Goal: Transaction & Acquisition: Obtain resource

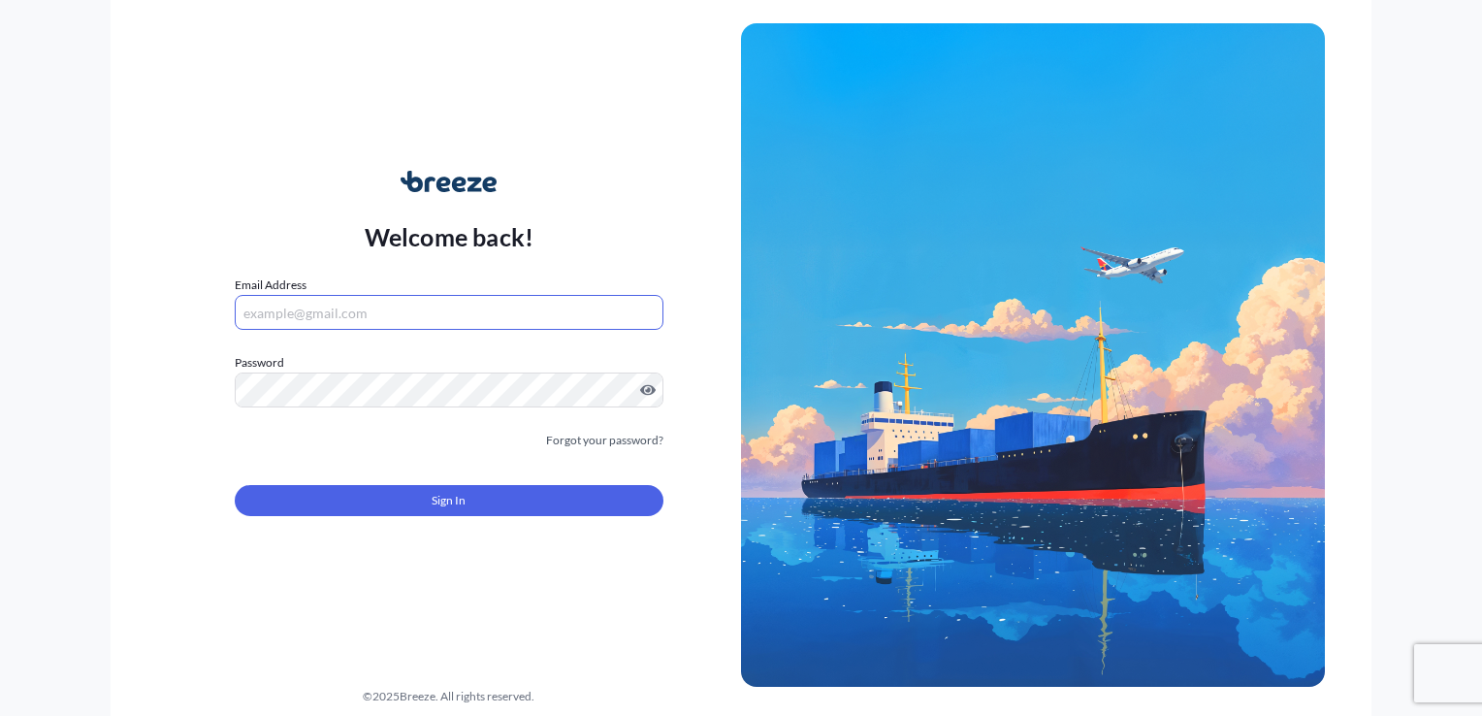
click at [425, 311] on input "Email Address" at bounding box center [449, 312] width 429 height 35
type input "[PERSON_NAME][EMAIL_ADDRESS][PERSON_NAME][DOMAIN_NAME]"
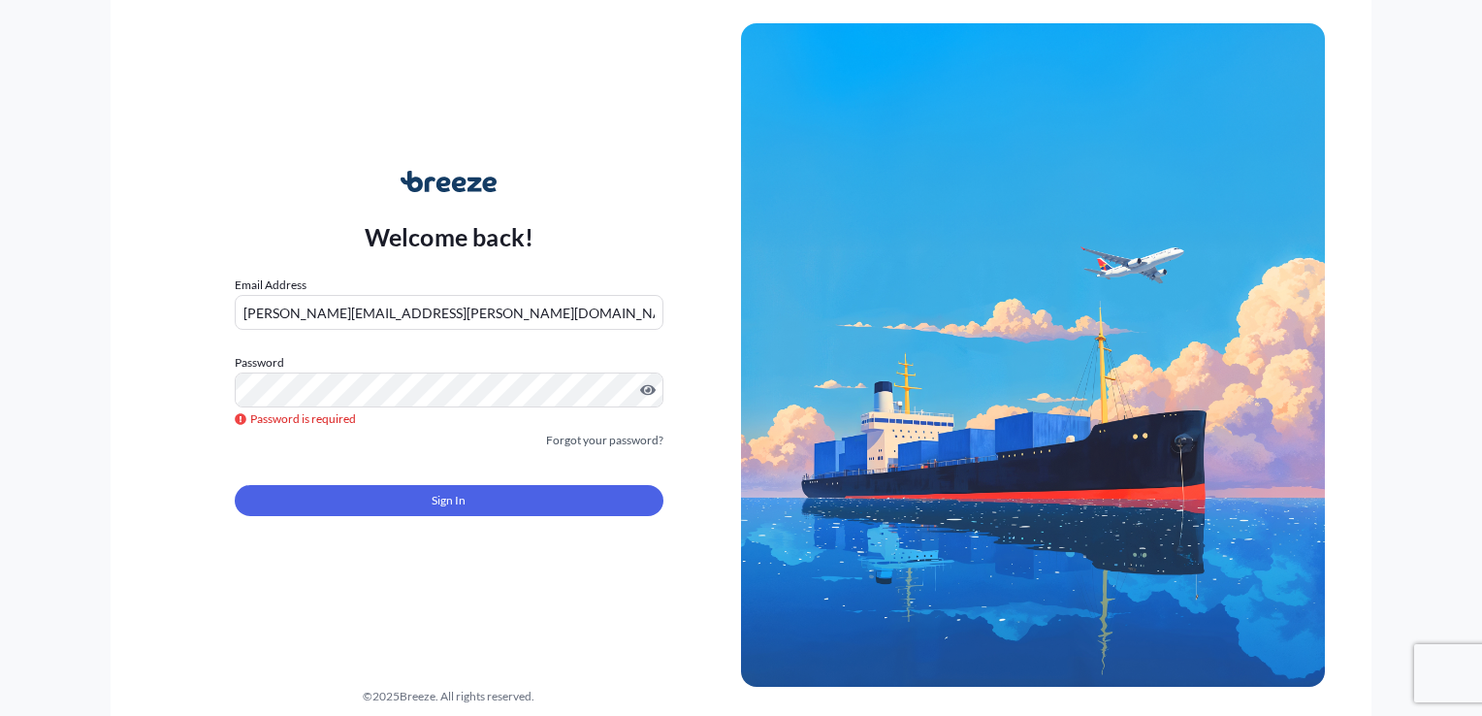
click at [624, 453] on form "Email Address [PERSON_NAME][EMAIL_ADDRESS][PERSON_NAME][DOMAIN_NAME] Password P…" at bounding box center [449, 408] width 429 height 264
click at [625, 433] on link "Forgot your password?" at bounding box center [604, 440] width 117 height 19
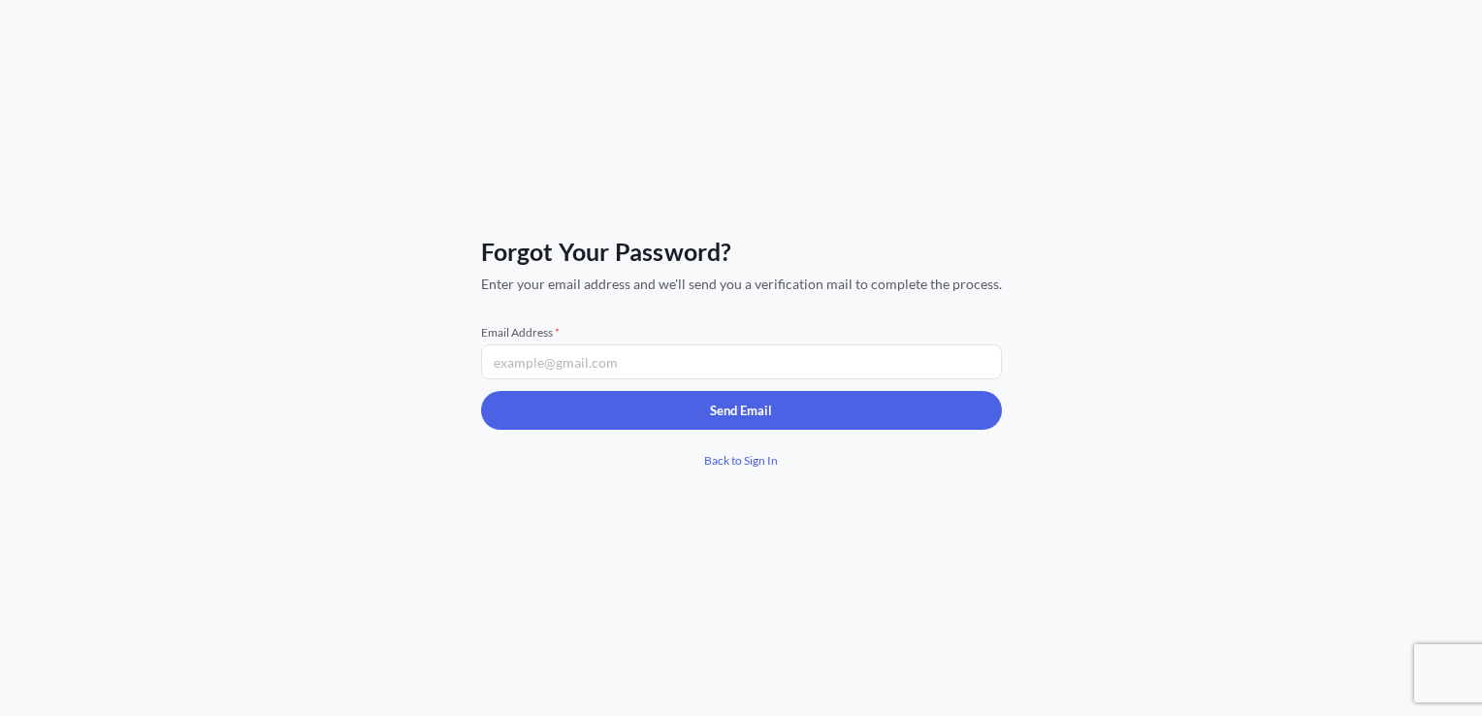
click at [653, 363] on input "Email Address *" at bounding box center [741, 361] width 521 height 35
type input "[PERSON_NAME][EMAIL_ADDRESS][PERSON_NAME][DOMAIN_NAME]"
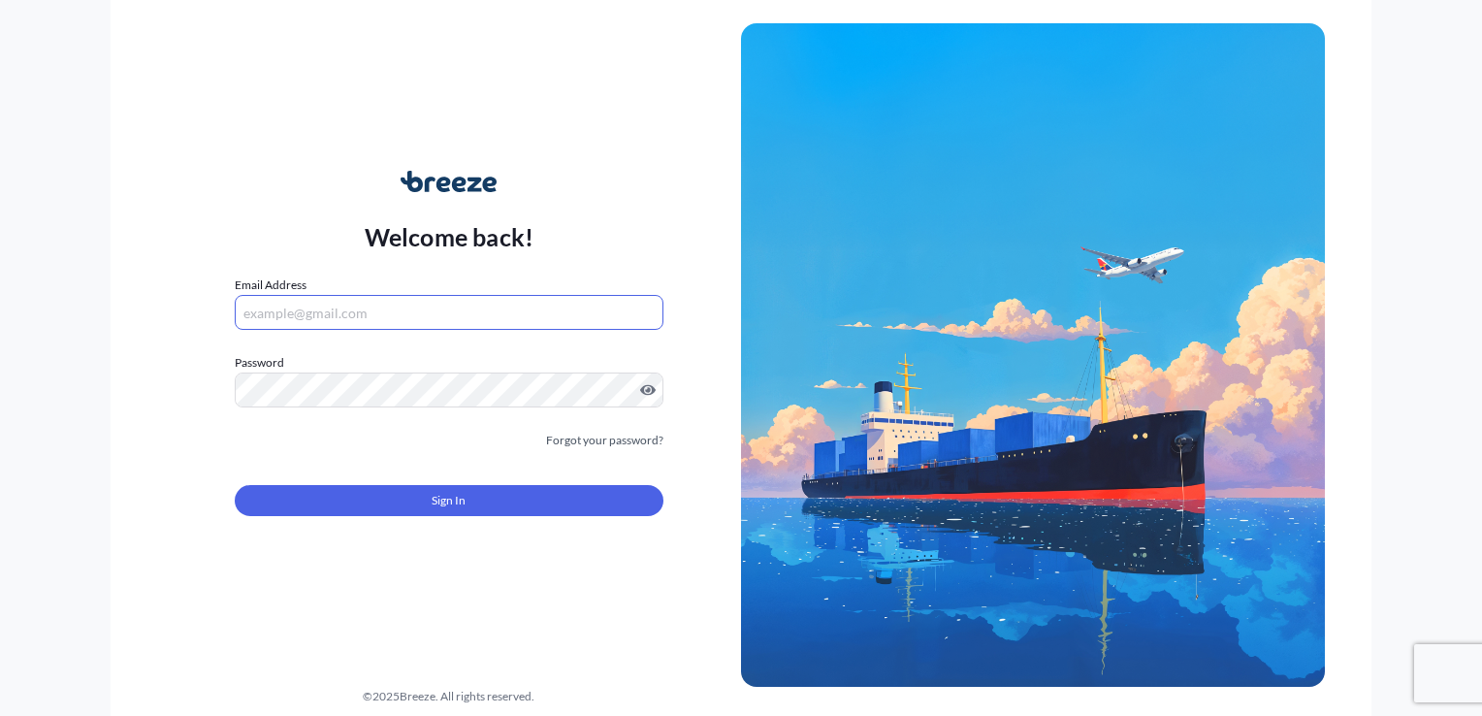
click at [305, 314] on input "Email Address" at bounding box center [449, 312] width 429 height 35
click at [291, 309] on input "[PERSON_NAME][EMAIL_ADDRESS][PERSON_NAME][DOMAIN_NAME]" at bounding box center [449, 312] width 429 height 35
click at [299, 313] on input "[PERSON_NAME][EMAIL_ADDRESS][PERSON_NAME][DOMAIN_NAME]" at bounding box center [449, 312] width 429 height 35
click at [380, 320] on input "[PERSON_NAME][EMAIL_ADDRESS][DOMAIN_NAME]" at bounding box center [449, 312] width 429 height 35
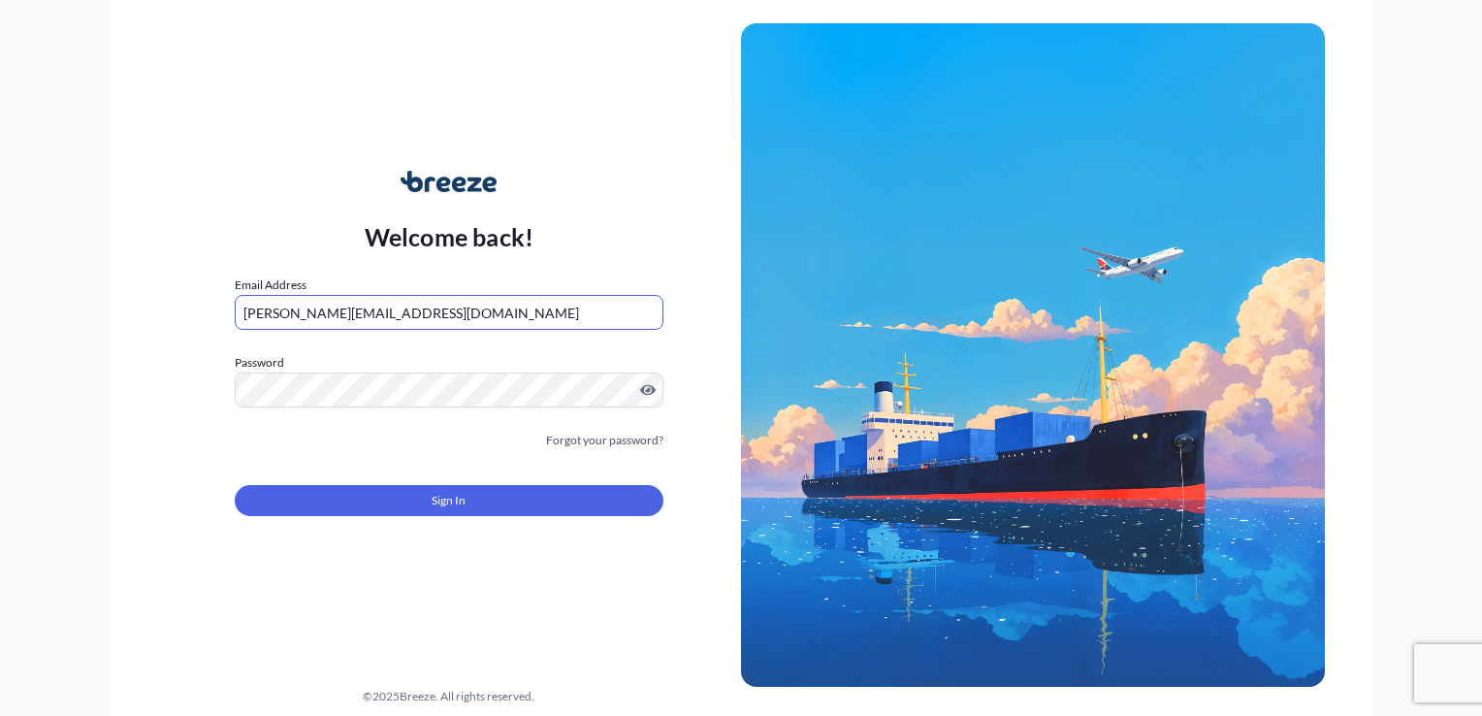
click at [380, 320] on input "[PERSON_NAME][EMAIL_ADDRESS][DOMAIN_NAME]" at bounding box center [449, 312] width 429 height 35
paste input "-"
type input "[PERSON_NAME][EMAIL_ADDRESS][PERSON_NAME][DOMAIN_NAME]"
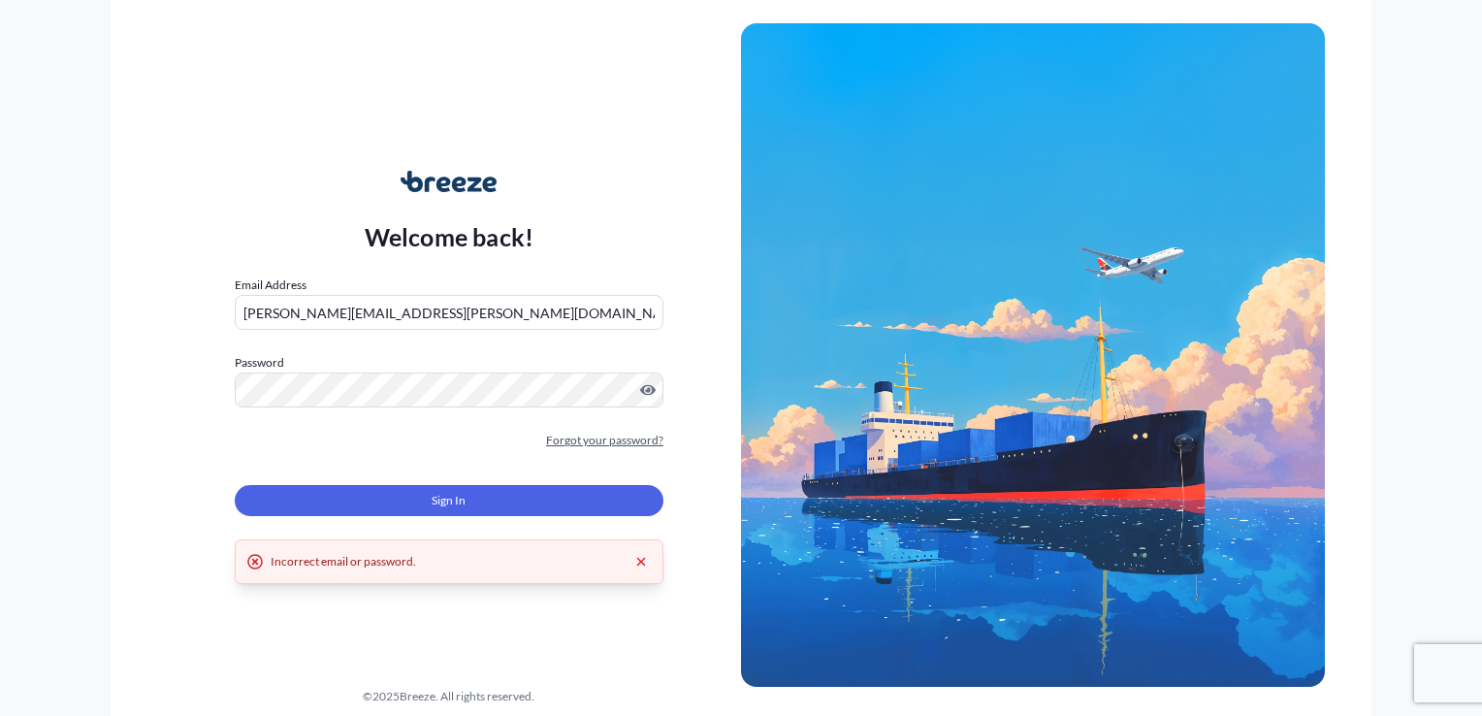
click at [611, 445] on link "Forgot your password?" at bounding box center [604, 440] width 117 height 19
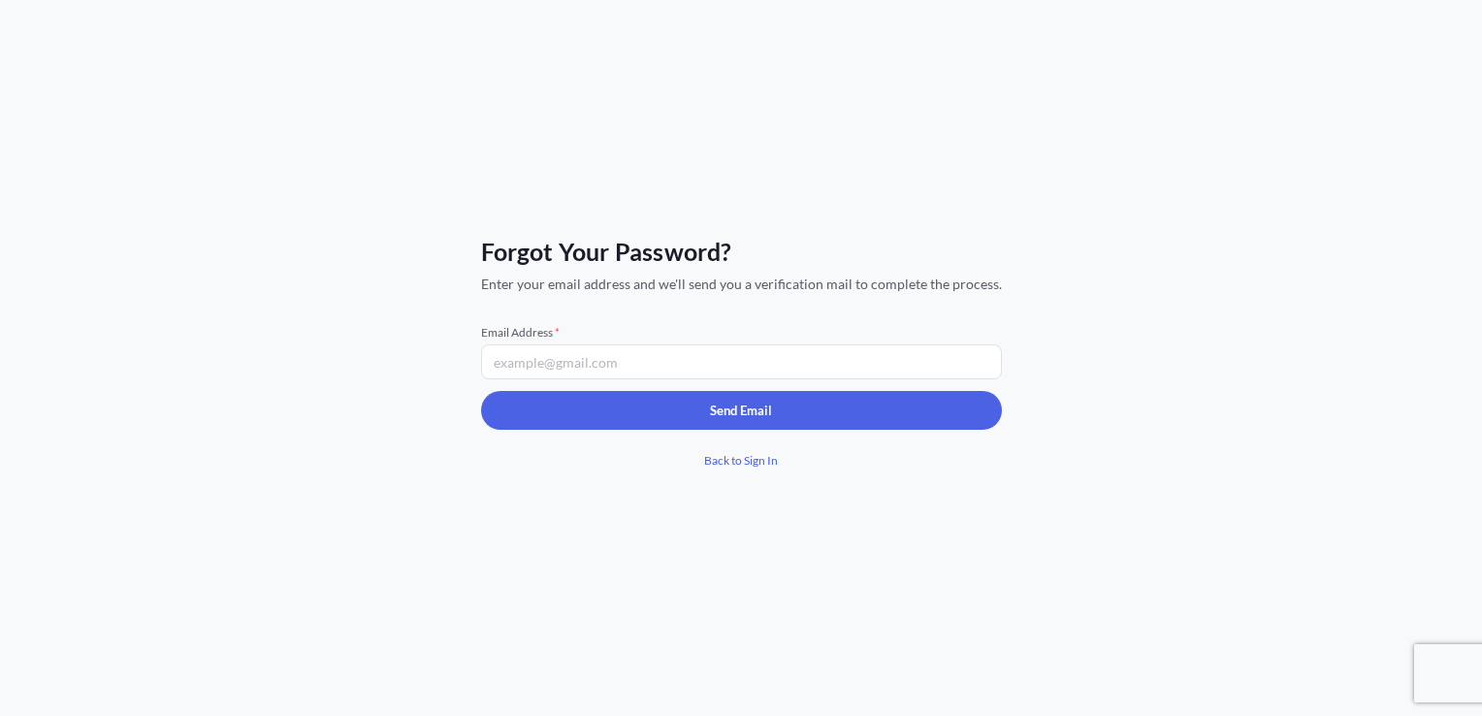
click at [643, 374] on input "Email Address *" at bounding box center [741, 361] width 521 height 35
paste input "[PERSON_NAME][EMAIL_ADDRESS][PERSON_NAME][DOMAIN_NAME]"
type input "[PERSON_NAME][EMAIL_ADDRESS][PERSON_NAME][DOMAIN_NAME]"
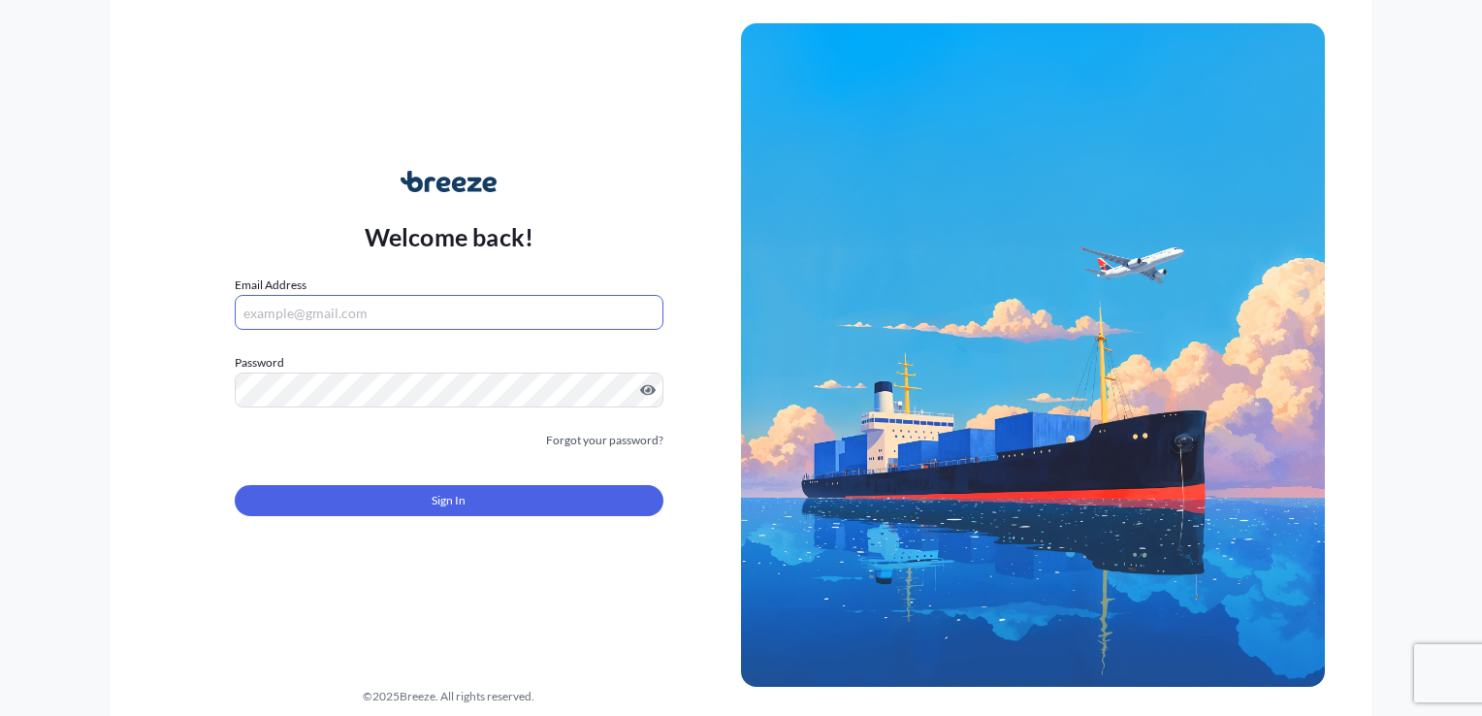
click at [418, 319] on input "Email Address" at bounding box center [449, 312] width 429 height 35
type input "[PERSON_NAME][EMAIL_ADDRESS][PERSON_NAME][DOMAIN_NAME]"
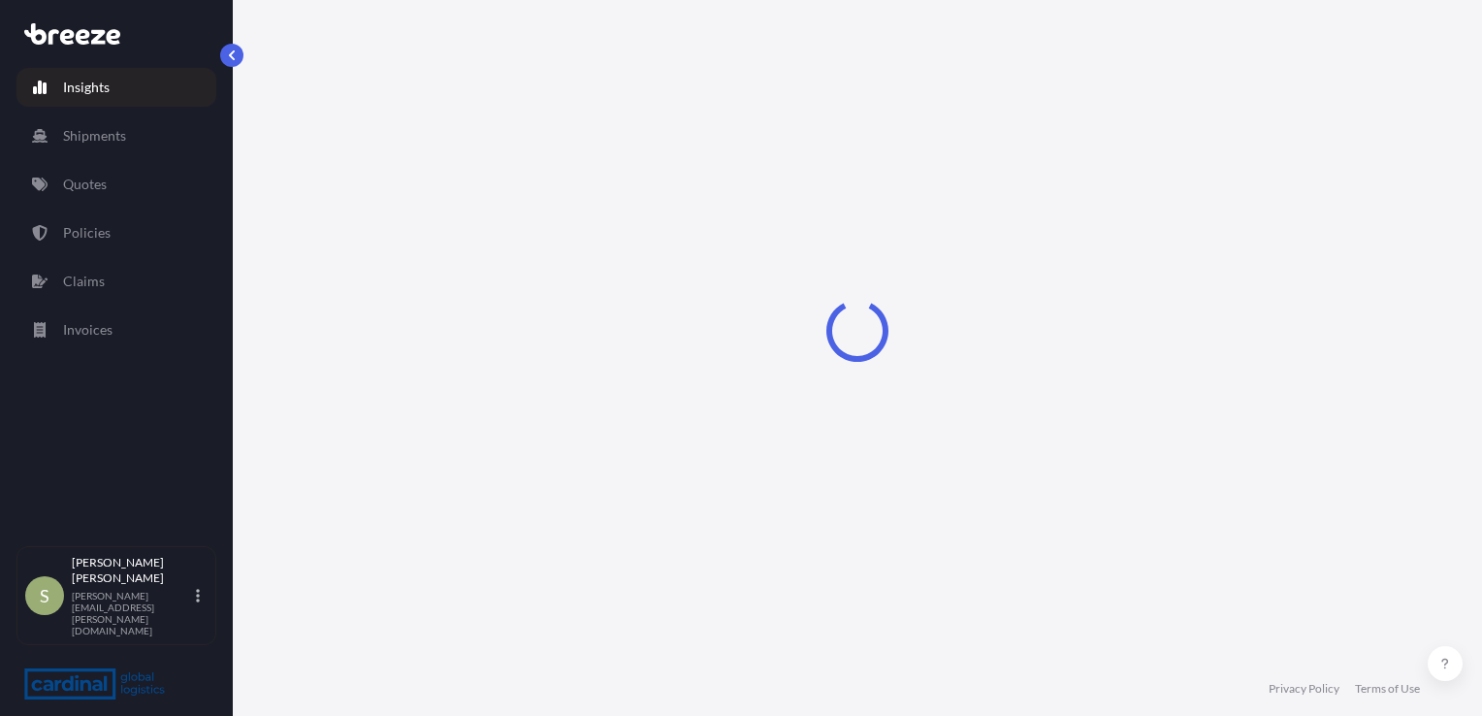
select select "2025"
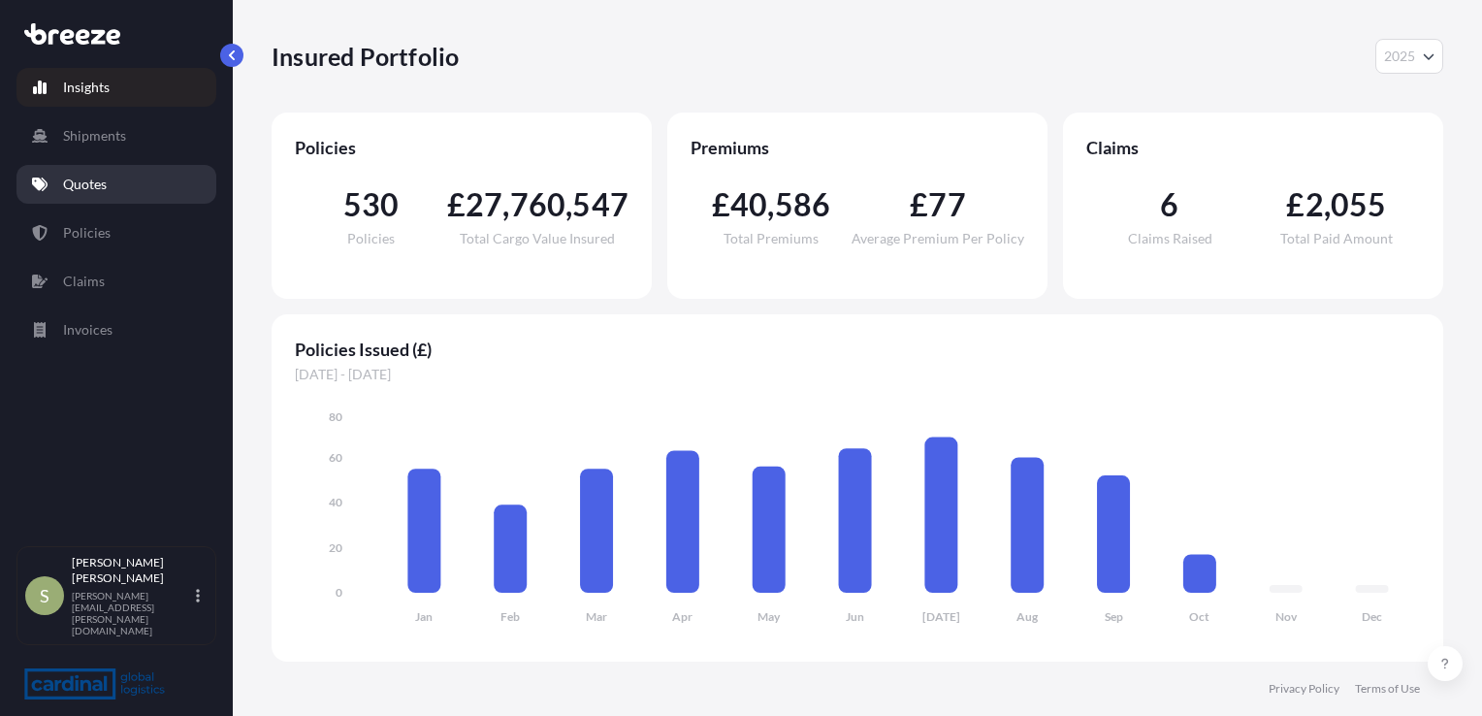
click at [100, 188] on p "Quotes" at bounding box center [85, 184] width 44 height 19
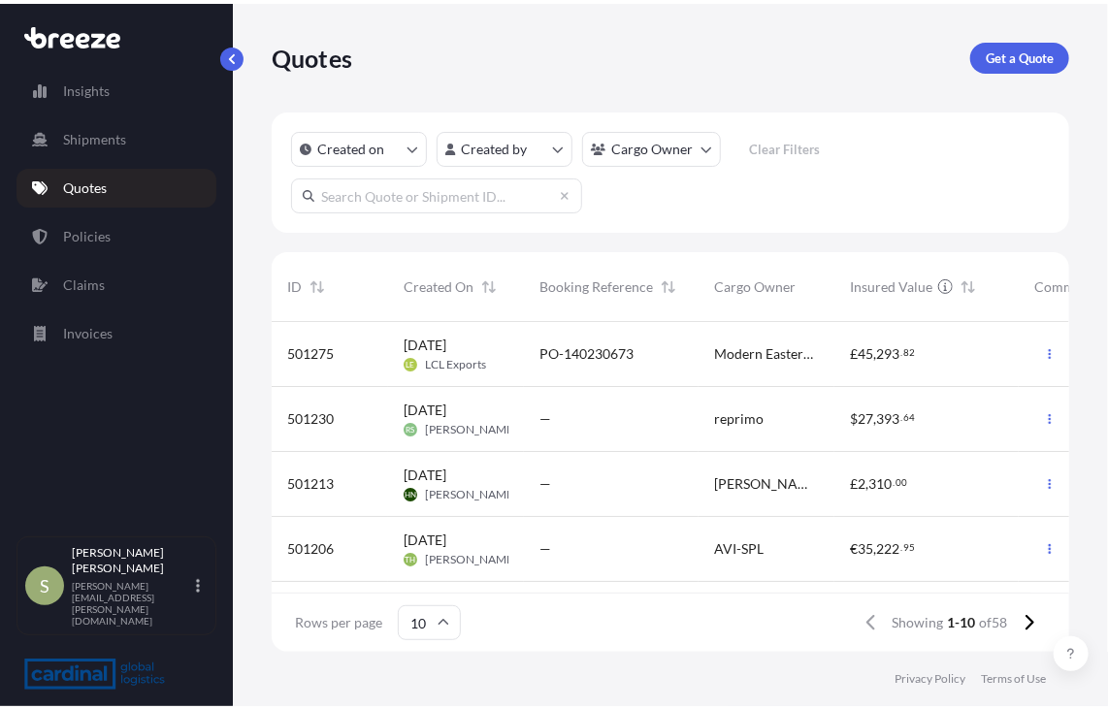
scroll to position [333, 783]
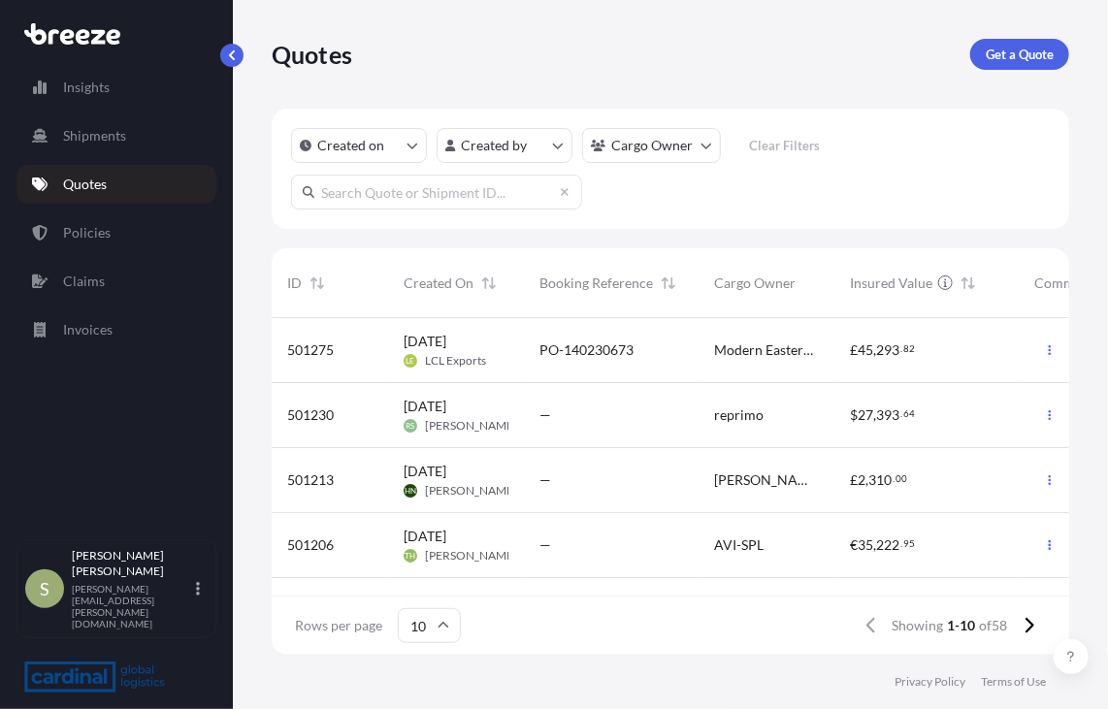
click at [715, 73] on div "Quotes Get a Quote" at bounding box center [670, 54] width 797 height 109
click at [699, 686] on footer "Privacy Policy Terms of Use" at bounding box center [670, 682] width 875 height 54
click at [673, 682] on footer "Privacy Policy Terms of Use" at bounding box center [670, 682] width 875 height 54
click at [1015, 57] on p "Get a Quote" at bounding box center [1020, 54] width 68 height 19
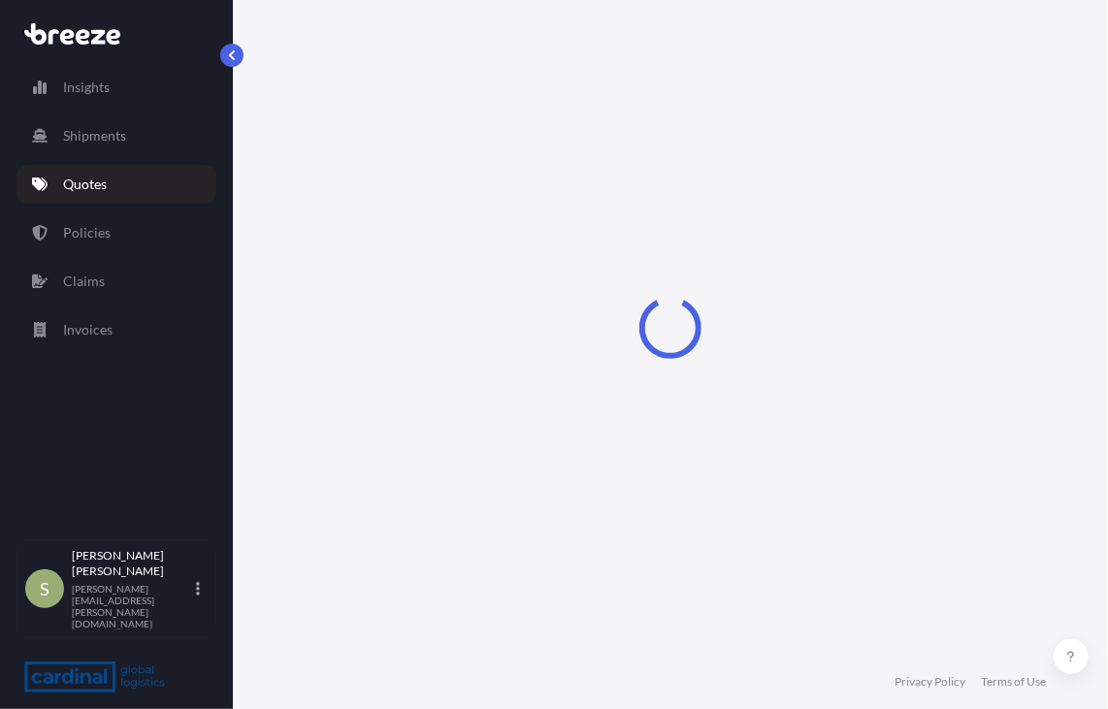
select select "Sea"
select select "1"
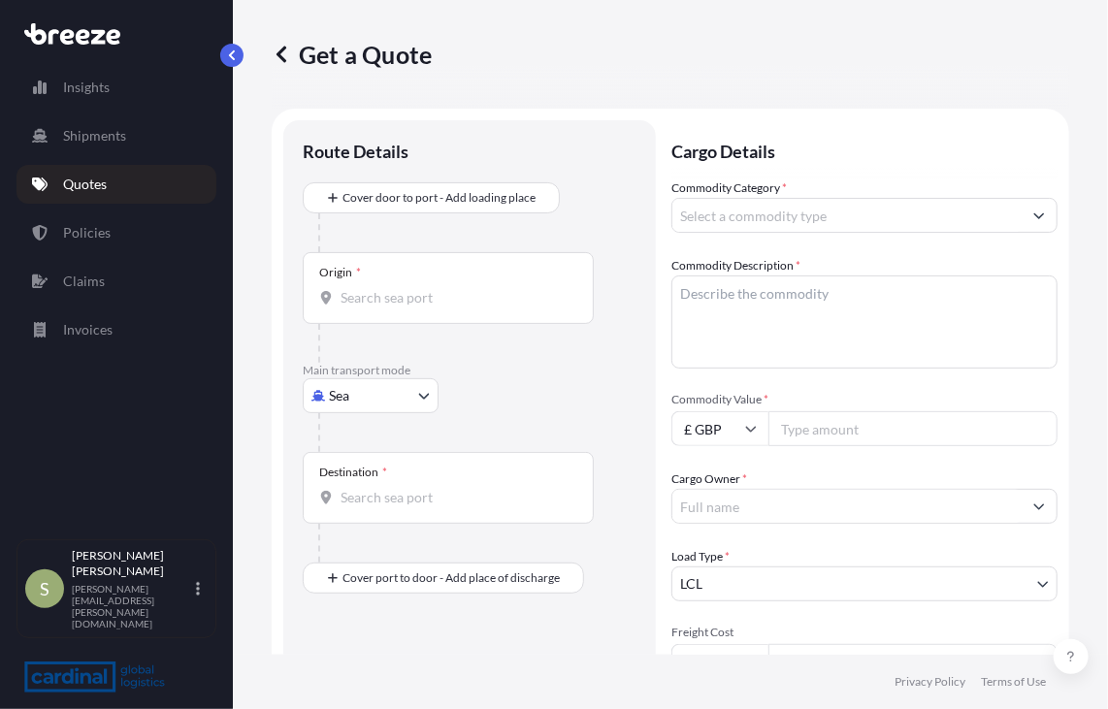
scroll to position [31, 0]
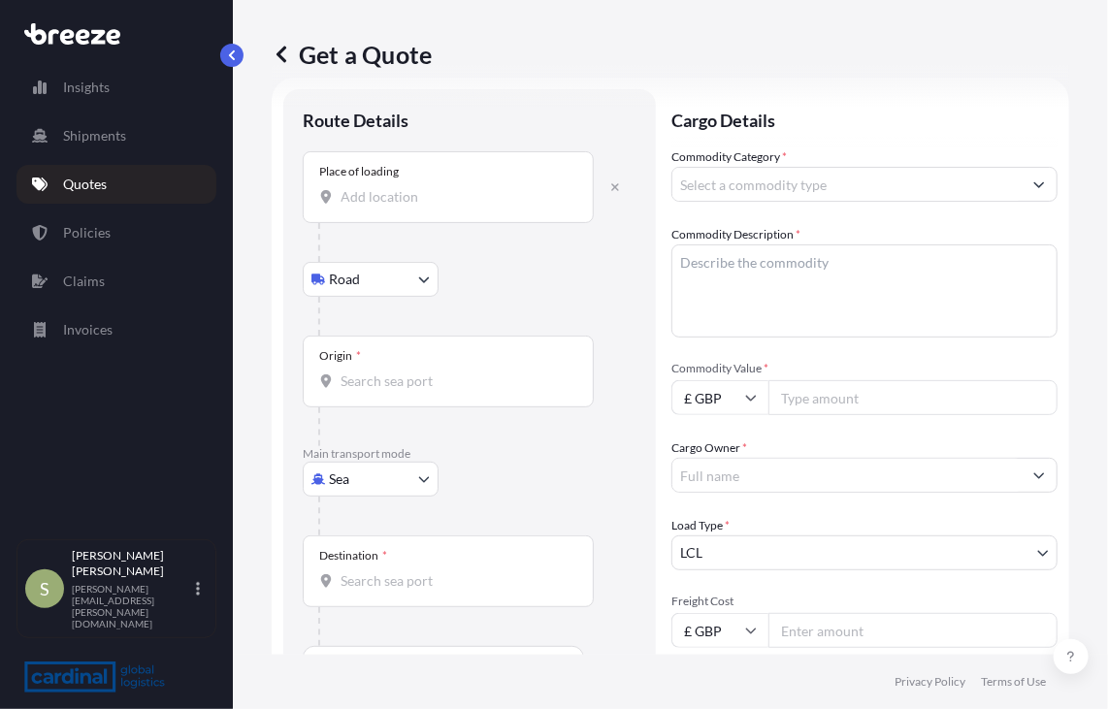
click at [435, 208] on div "Place of loading" at bounding box center [448, 187] width 291 height 72
click at [435, 207] on input "Place of loading" at bounding box center [455, 196] width 229 height 19
drag, startPoint x: 451, startPoint y: 209, endPoint x: 279, endPoint y: 194, distance: 172.3
click at [279, 194] on form "Route Details Place of loading [GEOGRAPHIC_DATA] uk Road Road Rail Origin * Mai…" at bounding box center [670, 544] width 797 height 933
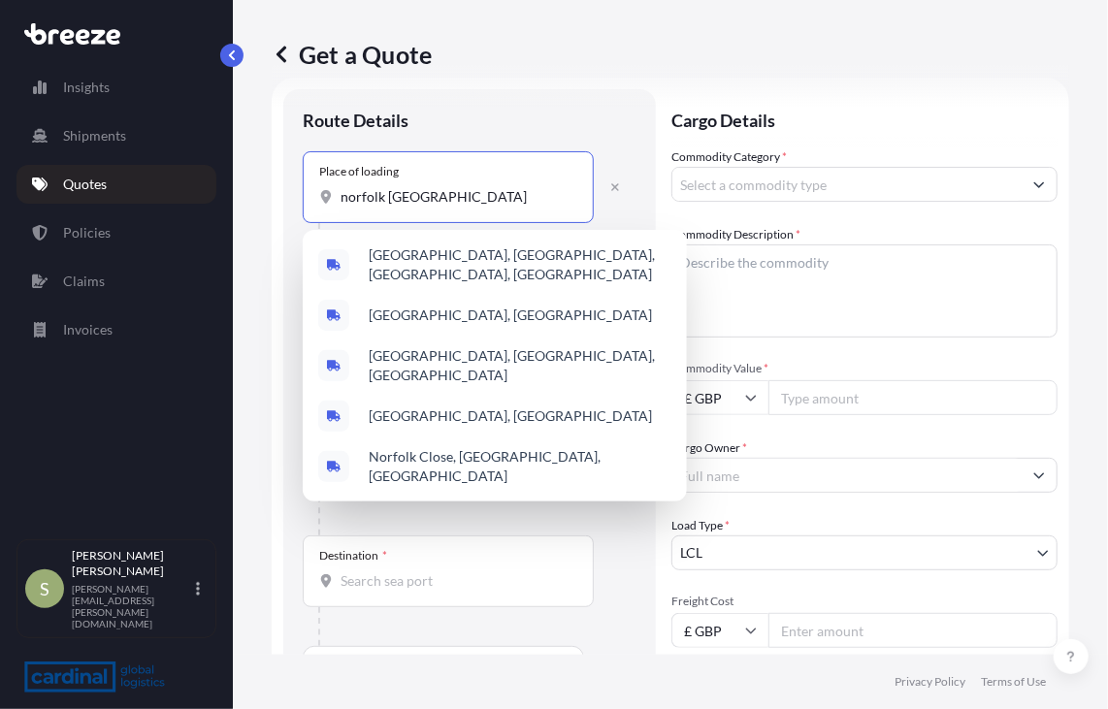
click at [361, 193] on input "norfolk [GEOGRAPHIC_DATA]" at bounding box center [455, 196] width 229 height 19
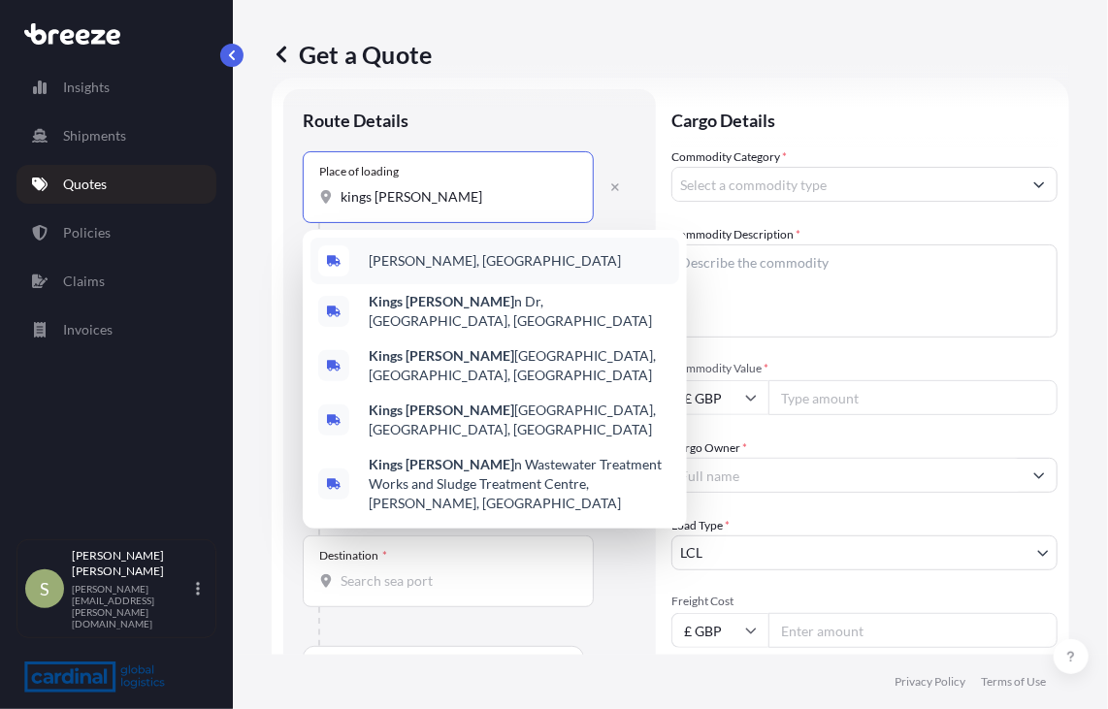
click at [459, 263] on span "[PERSON_NAME], [GEOGRAPHIC_DATA]" at bounding box center [495, 260] width 252 height 19
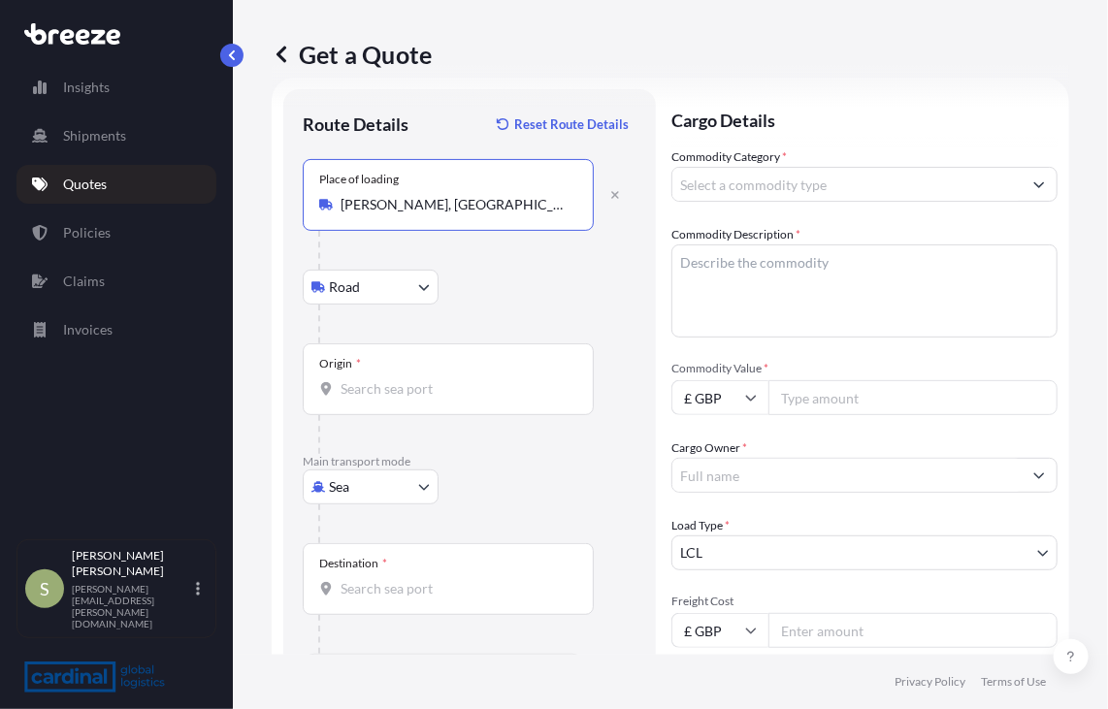
type input "[PERSON_NAME], [GEOGRAPHIC_DATA]"
click at [404, 373] on div "Origin *" at bounding box center [448, 379] width 291 height 72
click at [404, 379] on input "Origin *" at bounding box center [455, 388] width 229 height 19
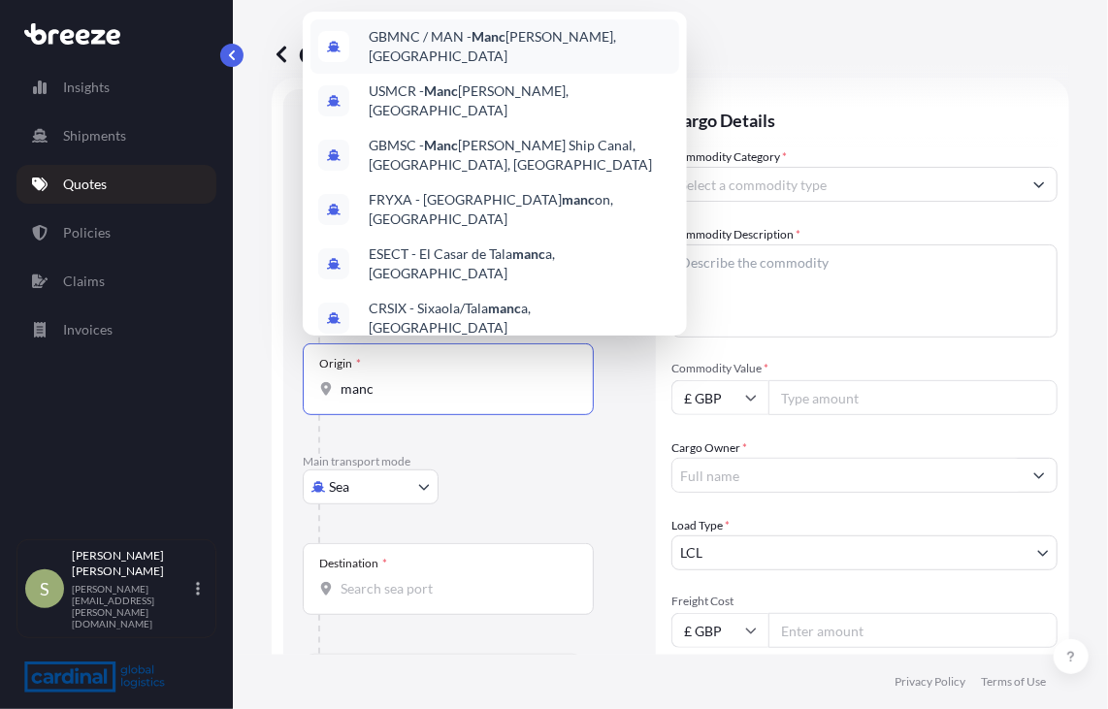
click at [504, 30] on div "GBMNC / MAN - Manc [PERSON_NAME], [GEOGRAPHIC_DATA]" at bounding box center [494, 46] width 369 height 54
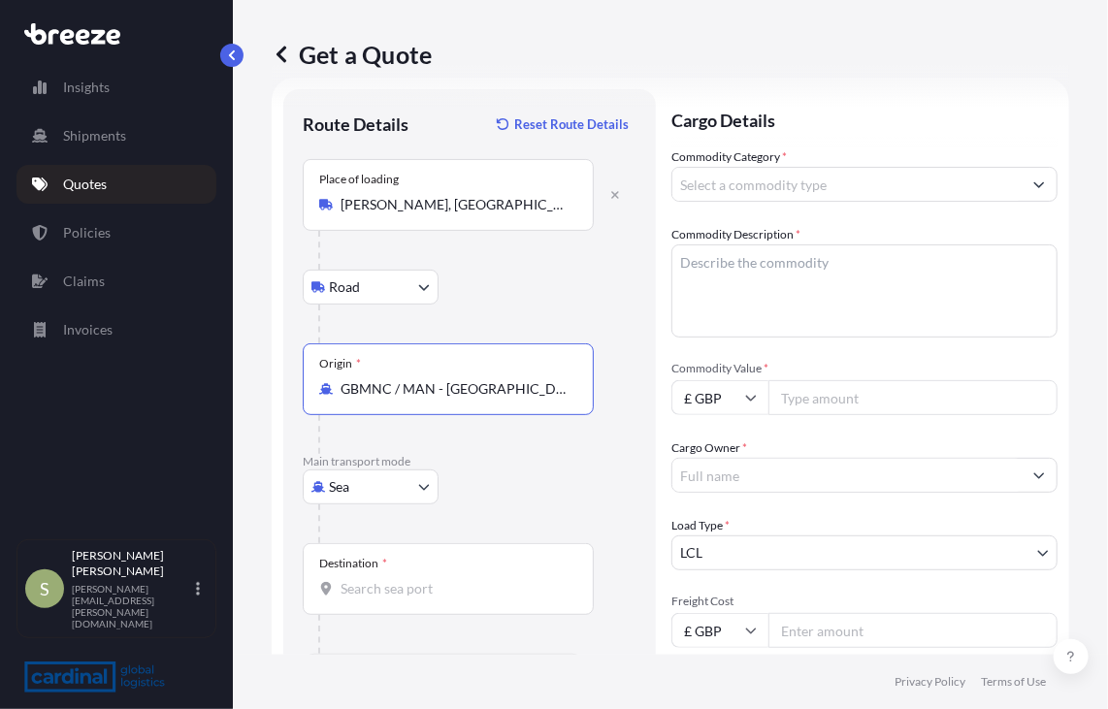
type input "GBMNC / MAN - [GEOGRAPHIC_DATA], [GEOGRAPHIC_DATA]"
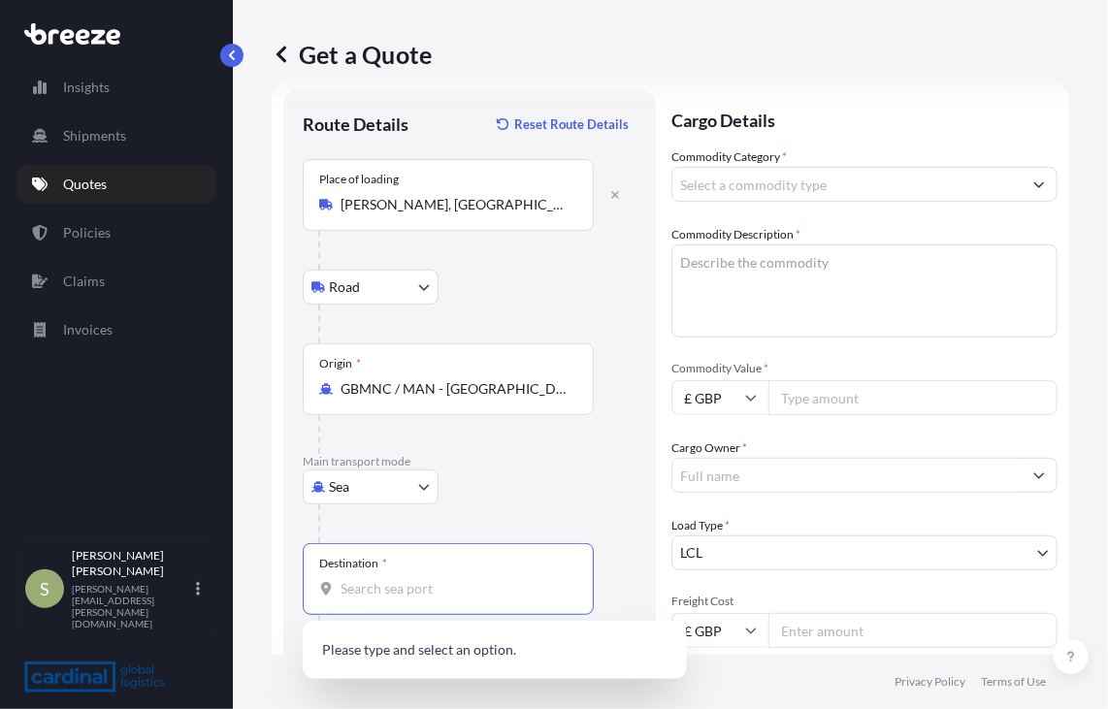
click at [413, 585] on input "Destination *" at bounding box center [455, 588] width 229 height 19
click at [435, 584] on input "Destination * Please select a destination" at bounding box center [455, 588] width 229 height 19
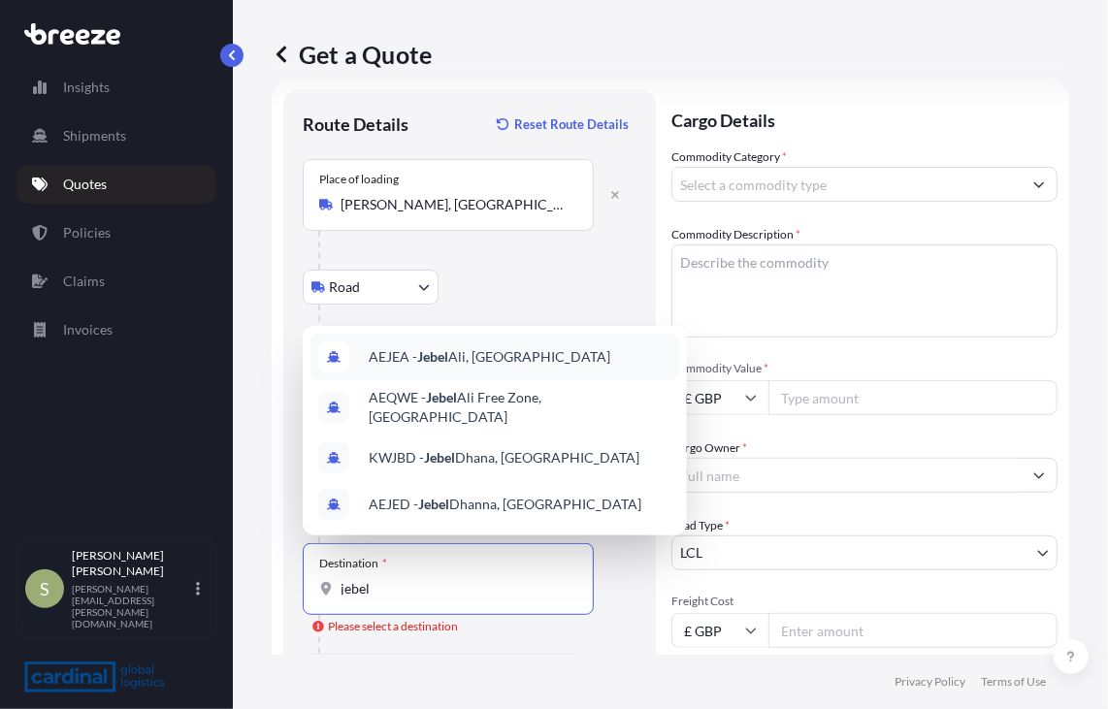
click at [520, 370] on div "AEJEA - [GEOGRAPHIC_DATA], [GEOGRAPHIC_DATA]" at bounding box center [494, 357] width 369 height 47
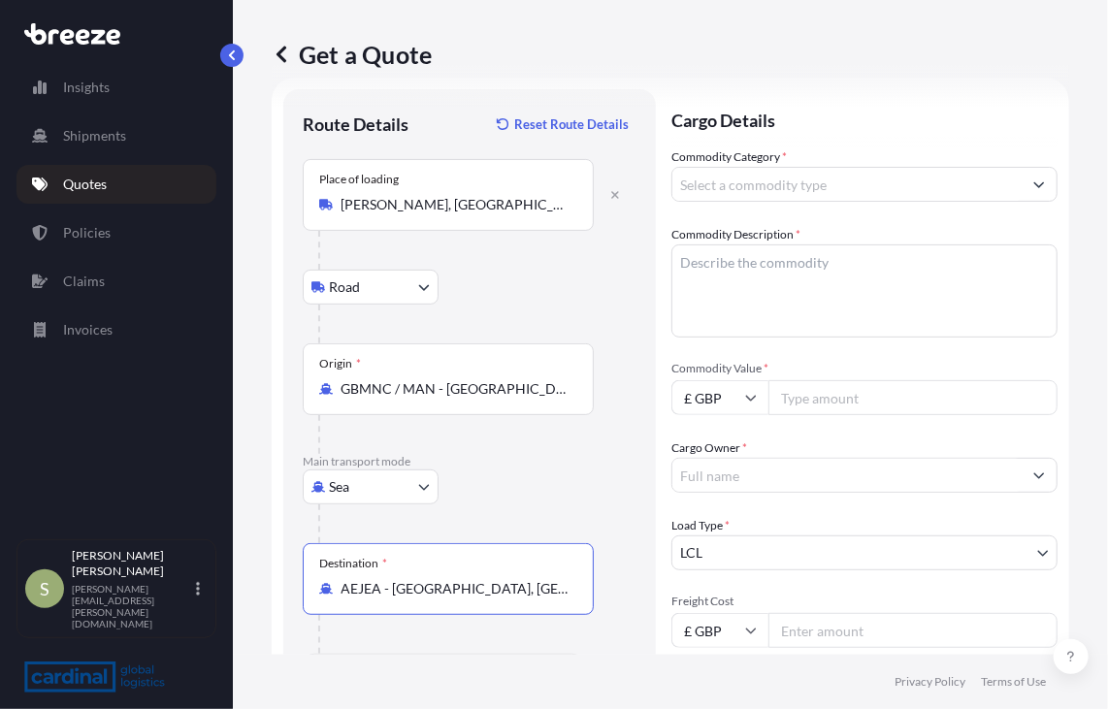
type input "AEJEA - [GEOGRAPHIC_DATA], [GEOGRAPHIC_DATA]"
click at [772, 182] on input "Commodity Category *" at bounding box center [846, 184] width 349 height 35
click at [833, 189] on input "Commodity Category *" at bounding box center [846, 184] width 349 height 35
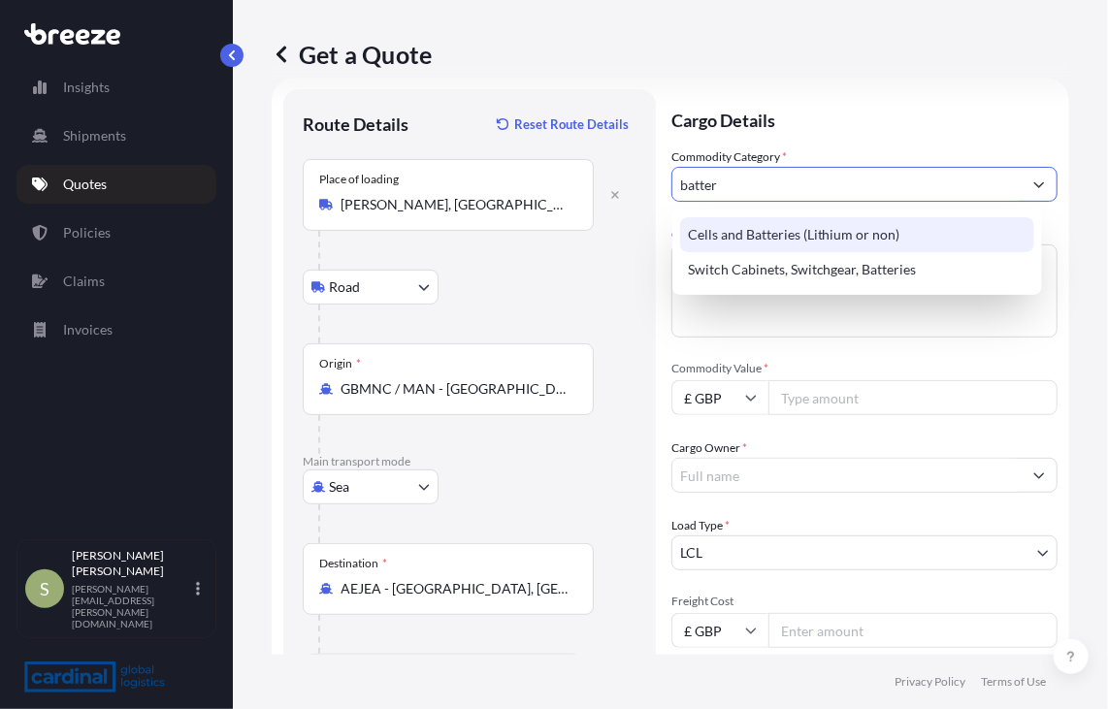
click at [819, 236] on div "Cells and Batteries (Lithium or non)" at bounding box center [857, 234] width 355 height 35
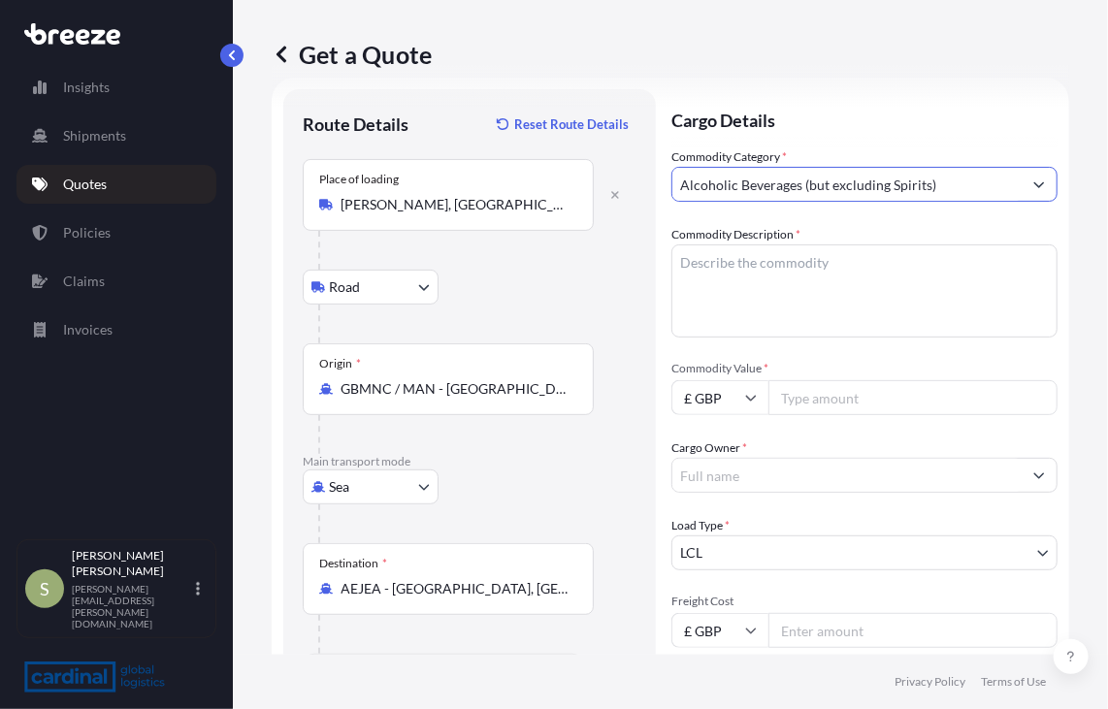
click at [868, 187] on input "Alcoholic Beverages (but excluding Spirits)" at bounding box center [846, 184] width 349 height 35
click at [868, 187] on input "Alcoholic Beverages (but excludhaing Spirits)" at bounding box center [846, 184] width 349 height 35
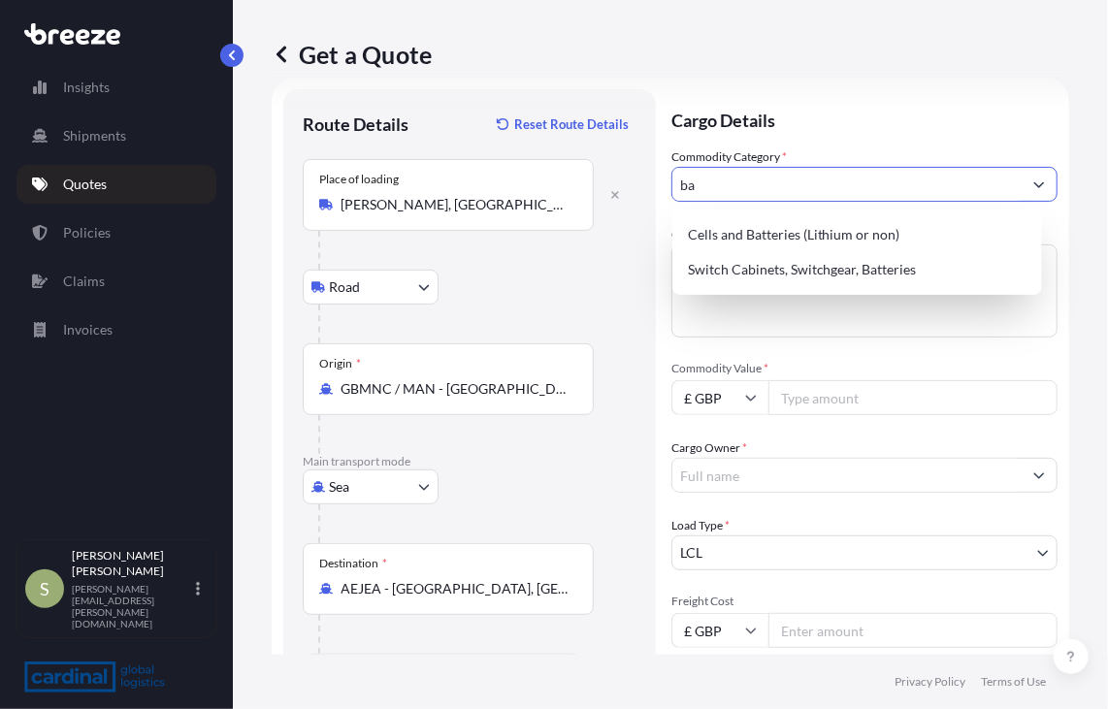
type input "b"
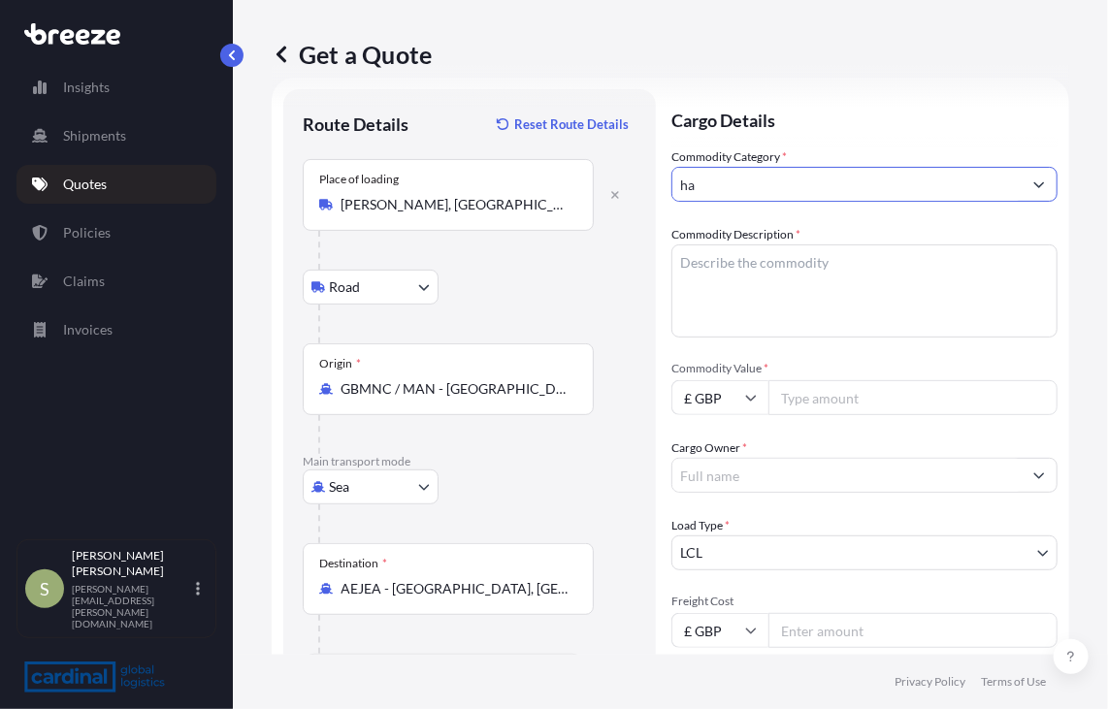
type input "h"
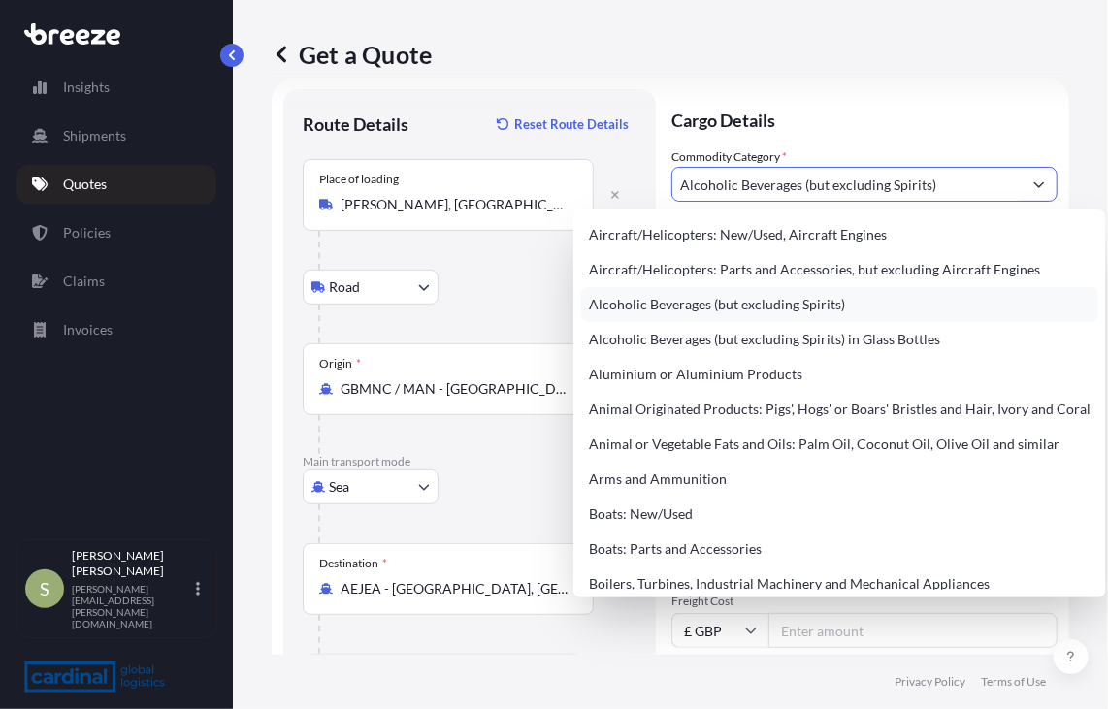
paste input "Battery pack, HAZ"
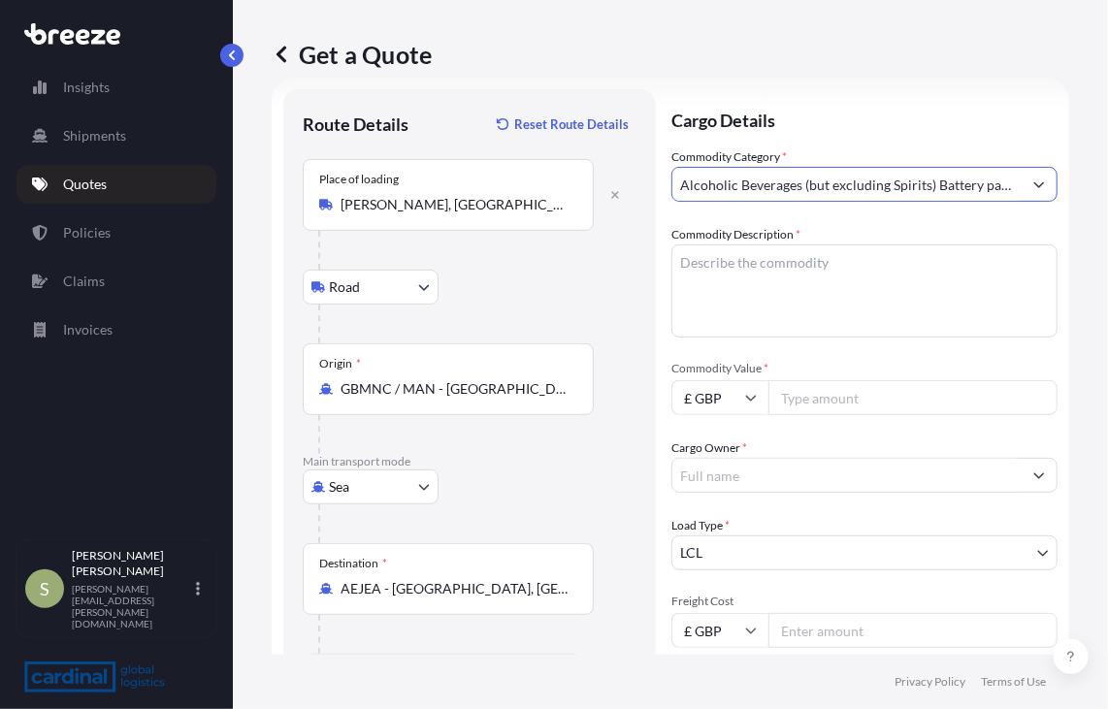
scroll to position [0, 44]
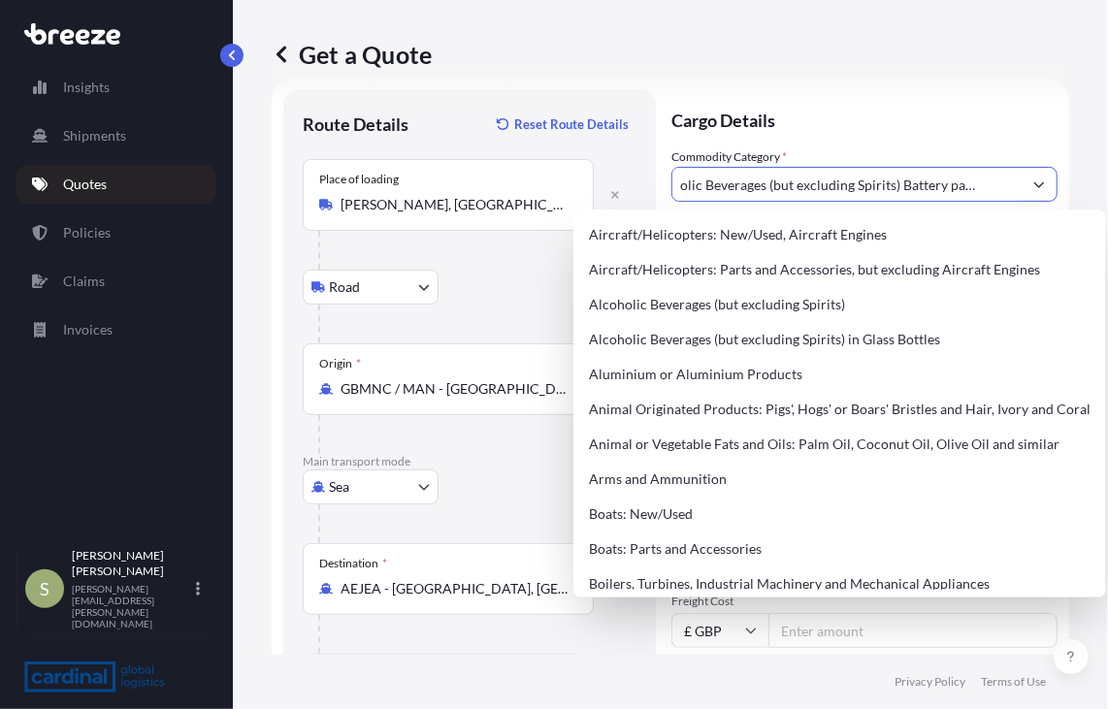
click at [833, 181] on div "Alcoholic Beverages (but excluding Spirits) Battery pack, HAZ" at bounding box center [864, 184] width 386 height 35
click at [833, 181] on input "Alcoholic Beverages (but excluding Spirits) Battery pack, HAZ" at bounding box center [846, 184] width 349 height 35
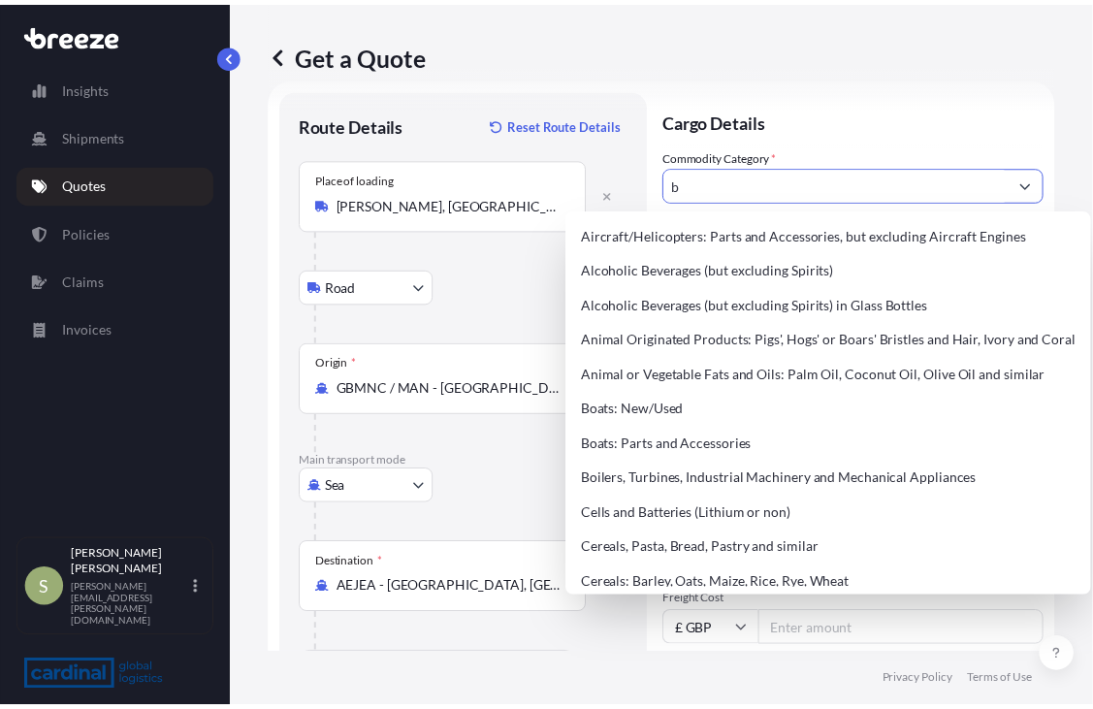
scroll to position [0, 0]
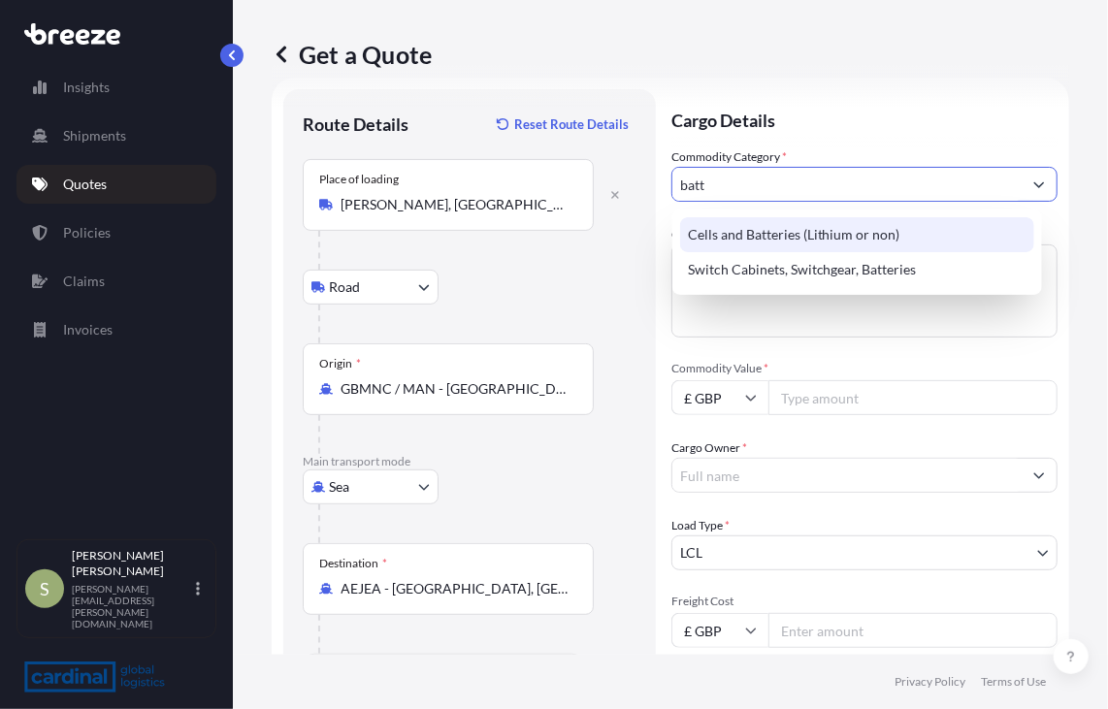
click at [794, 240] on div "Cells and Batteries (Lithium or non)" at bounding box center [857, 234] width 355 height 35
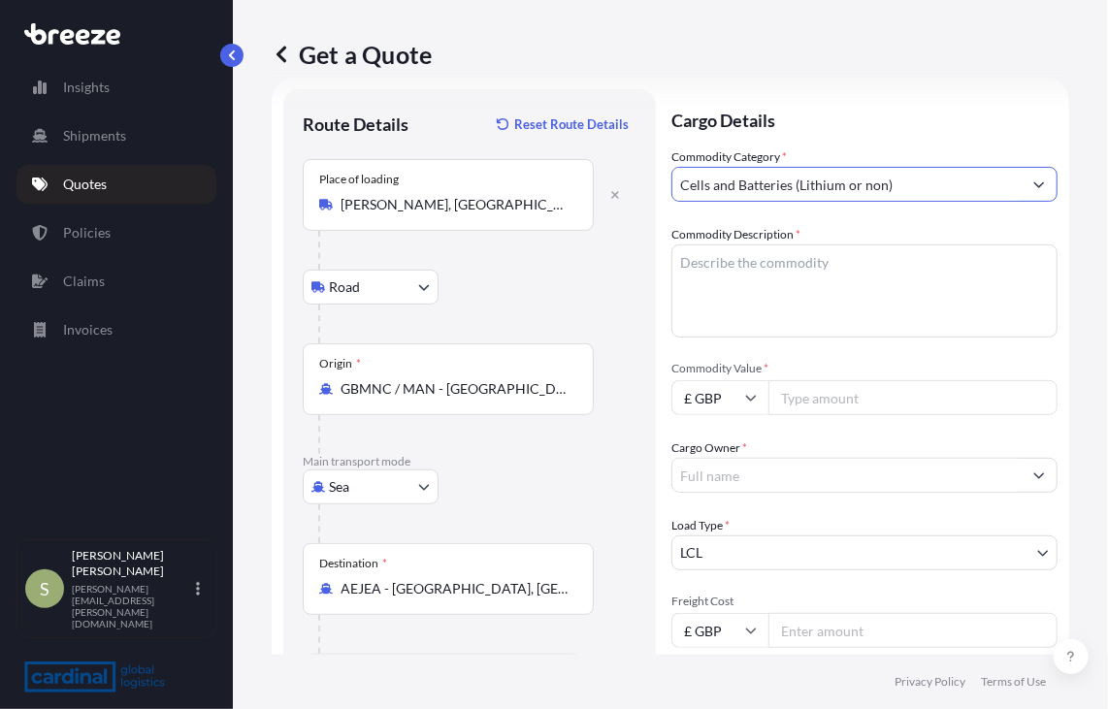
type input "Cells and Batteries (Lithium or non)"
click at [911, 276] on textarea "Commodity Description *" at bounding box center [864, 290] width 386 height 93
paste textarea "Battery pack, HAZ"
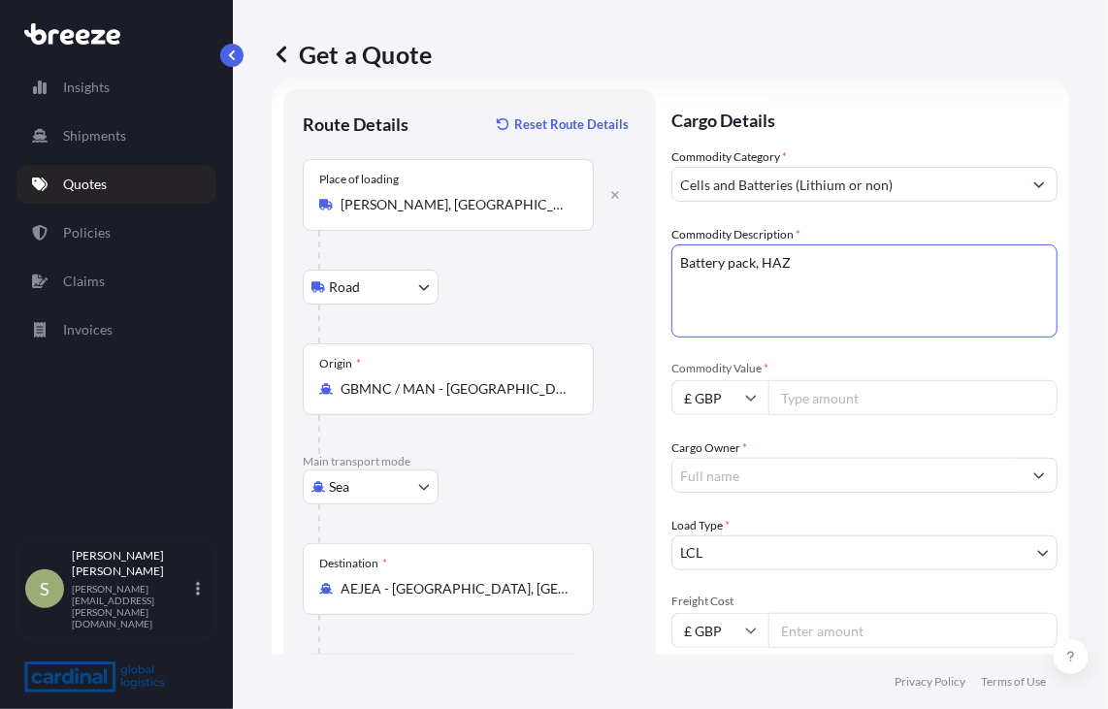
type textarea "Battery pack, HAZ"
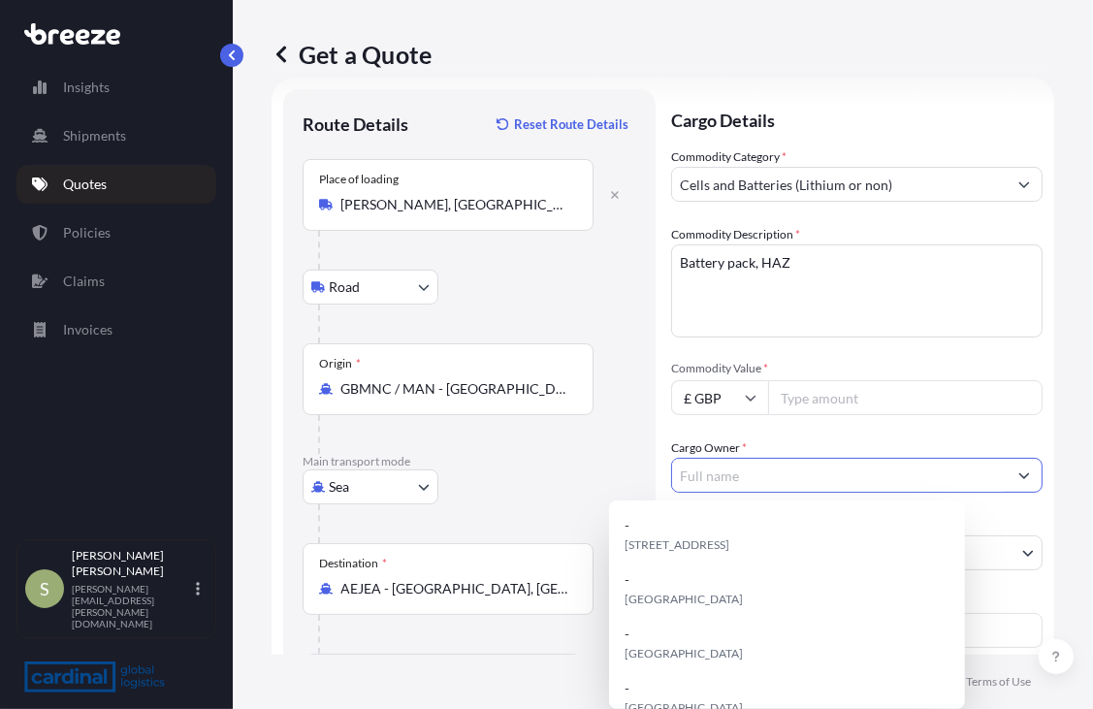
click at [802, 472] on input "Cargo Owner *" at bounding box center [839, 475] width 335 height 35
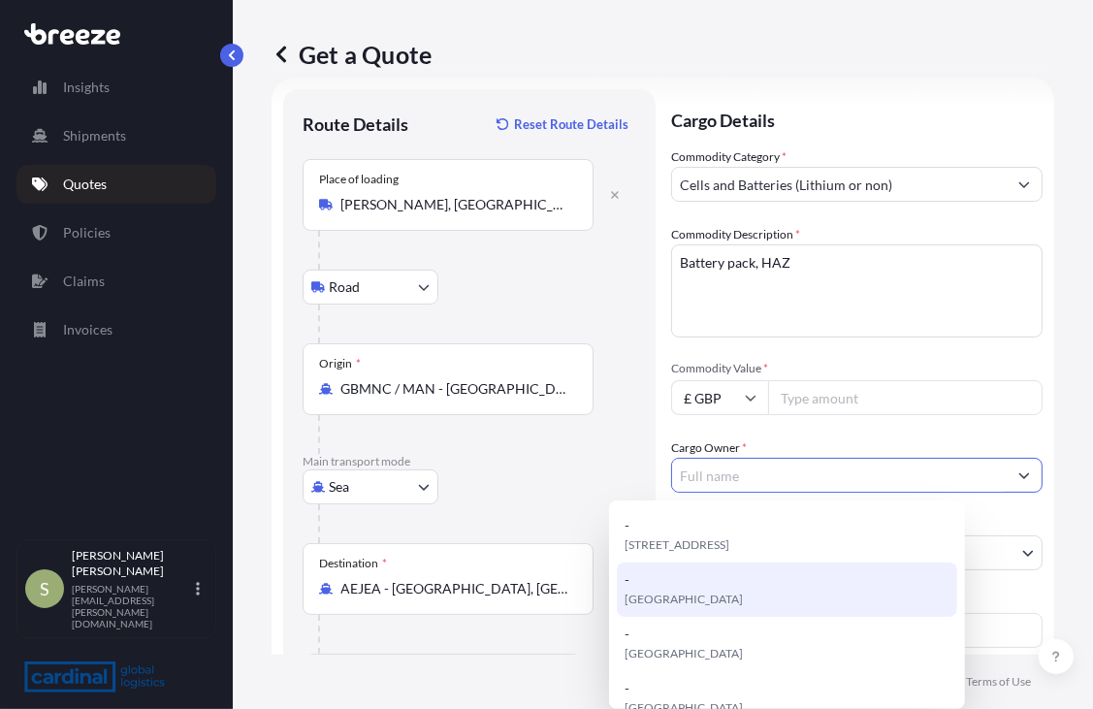
click at [741, 598] on div "- [GEOGRAPHIC_DATA]" at bounding box center [787, 590] width 340 height 54
type input "-"
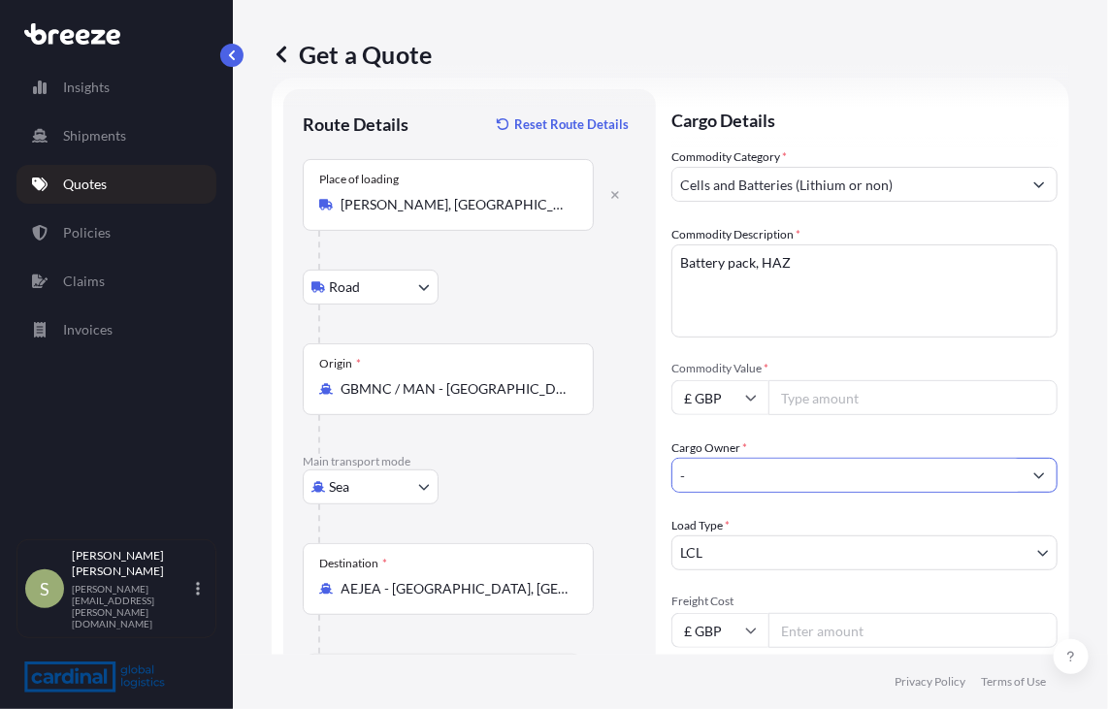
click at [897, 485] on input "-" at bounding box center [846, 475] width 349 height 35
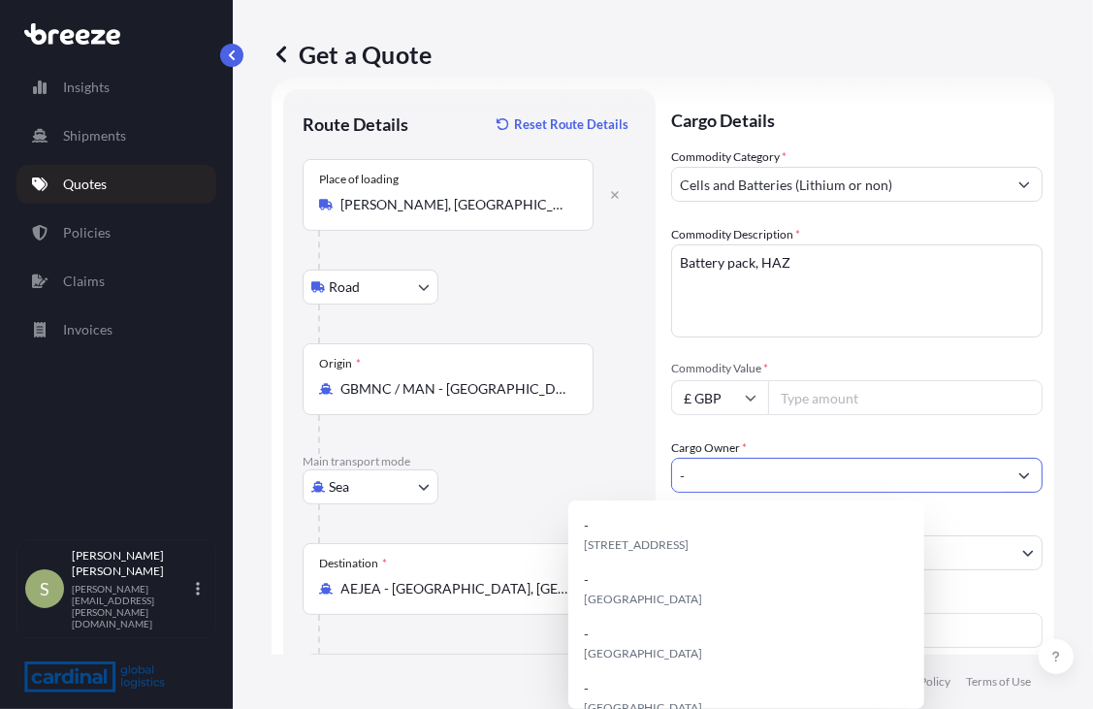
click at [1024, 484] on button "Show suggestions" at bounding box center [1024, 475] width 35 height 35
click at [854, 401] on input "Commodity Value *" at bounding box center [905, 397] width 275 height 35
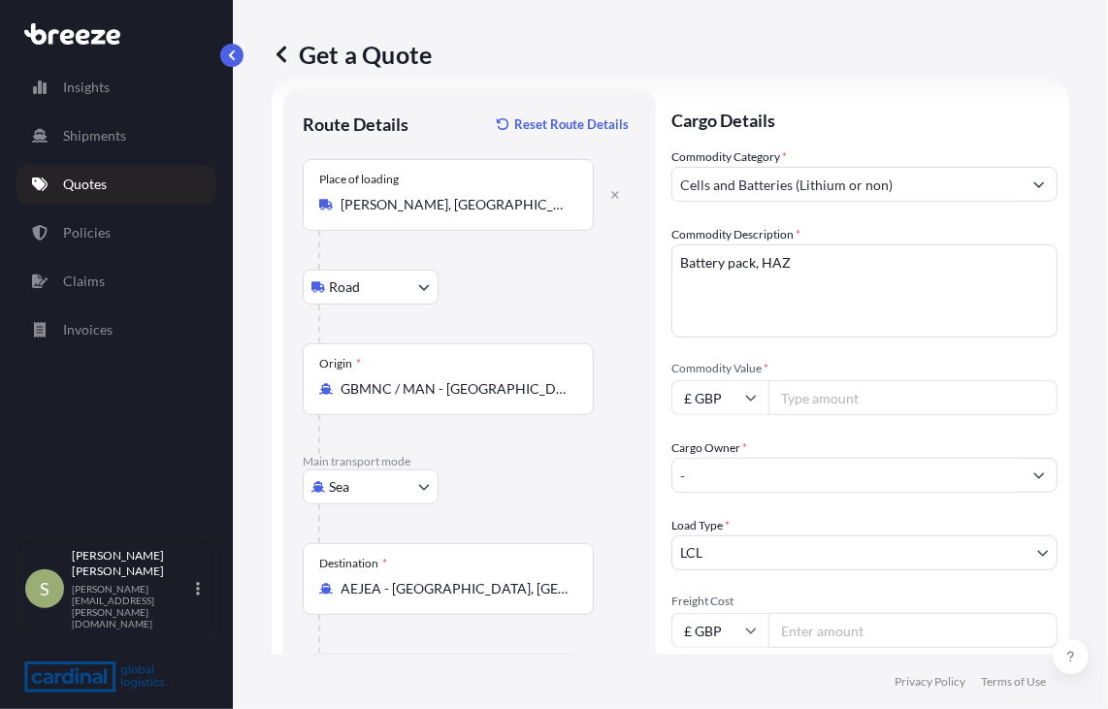
click at [745, 397] on icon at bounding box center [751, 398] width 12 height 12
click at [905, 348] on div "Commodity Category * Cells and Batteries (Lithium or non) Commodity Description…" at bounding box center [864, 475] width 386 height 656
click at [831, 403] on input "Commodity Value *" at bounding box center [912, 397] width 289 height 35
type input "42000"
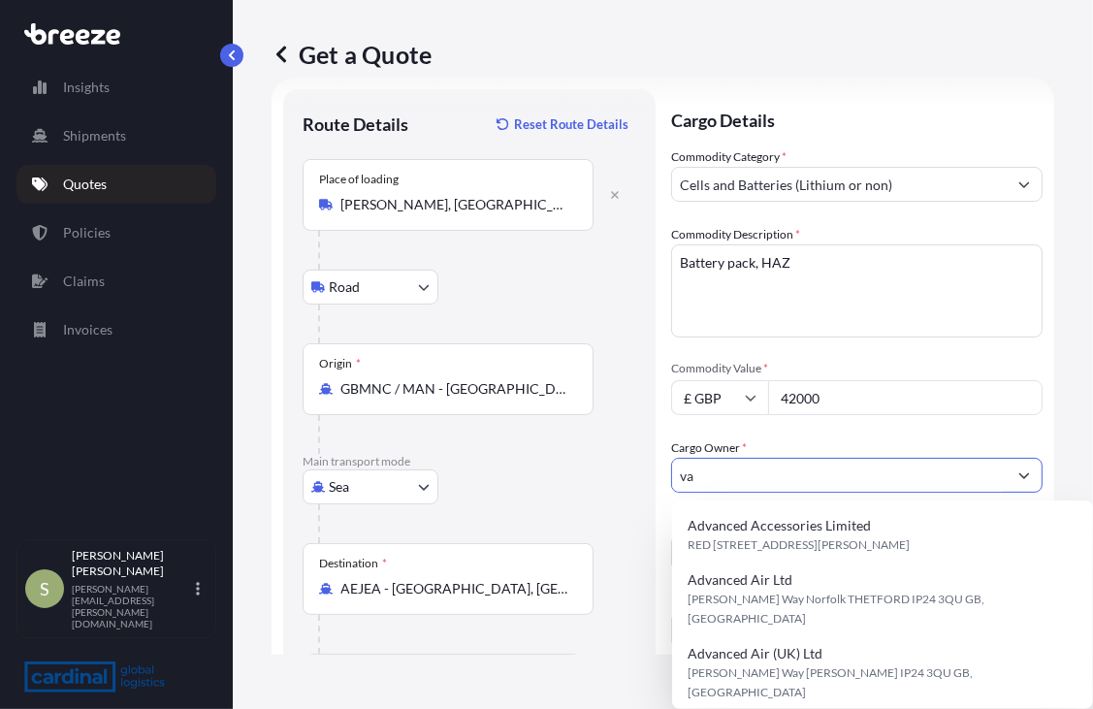
type input "v"
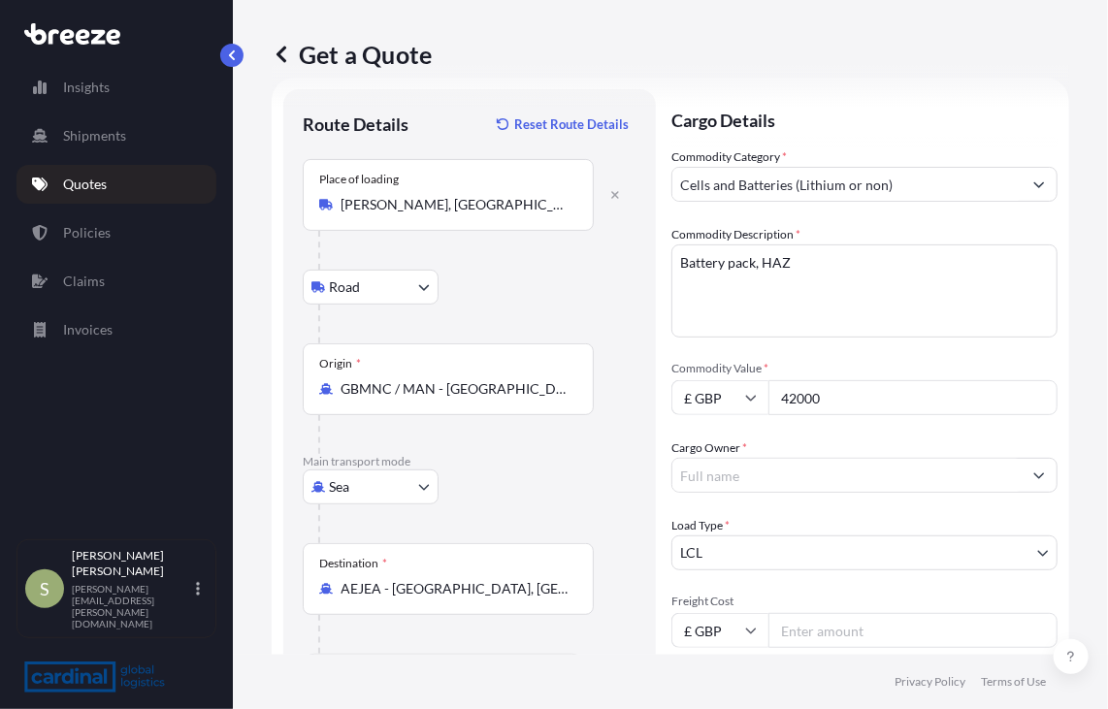
click at [752, 462] on input "Cargo Owner *" at bounding box center [846, 475] width 349 height 35
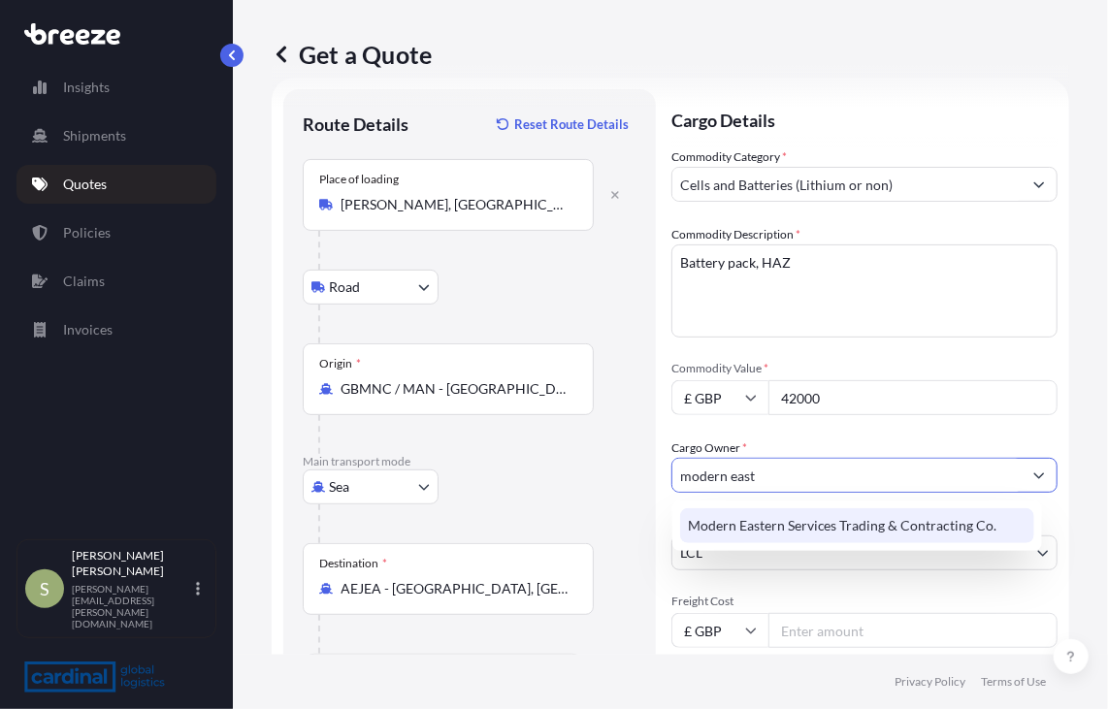
click at [809, 523] on span "Modern Eastern Services Trading & Contracting Co." at bounding box center [842, 525] width 309 height 19
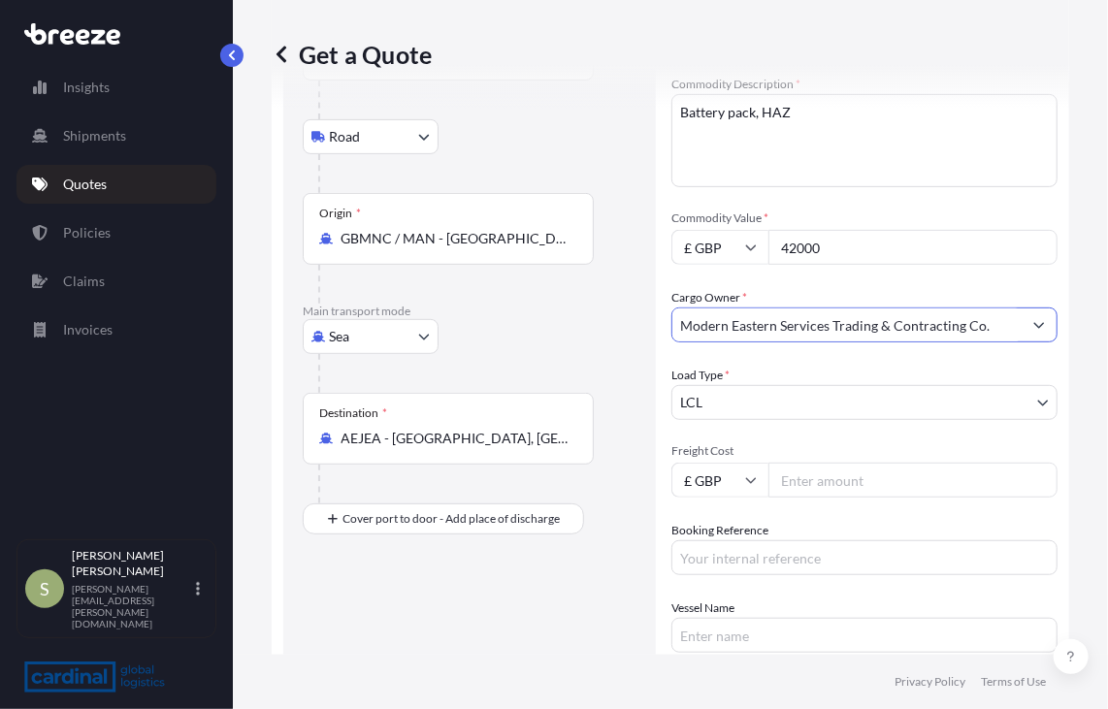
scroll to position [167, 0]
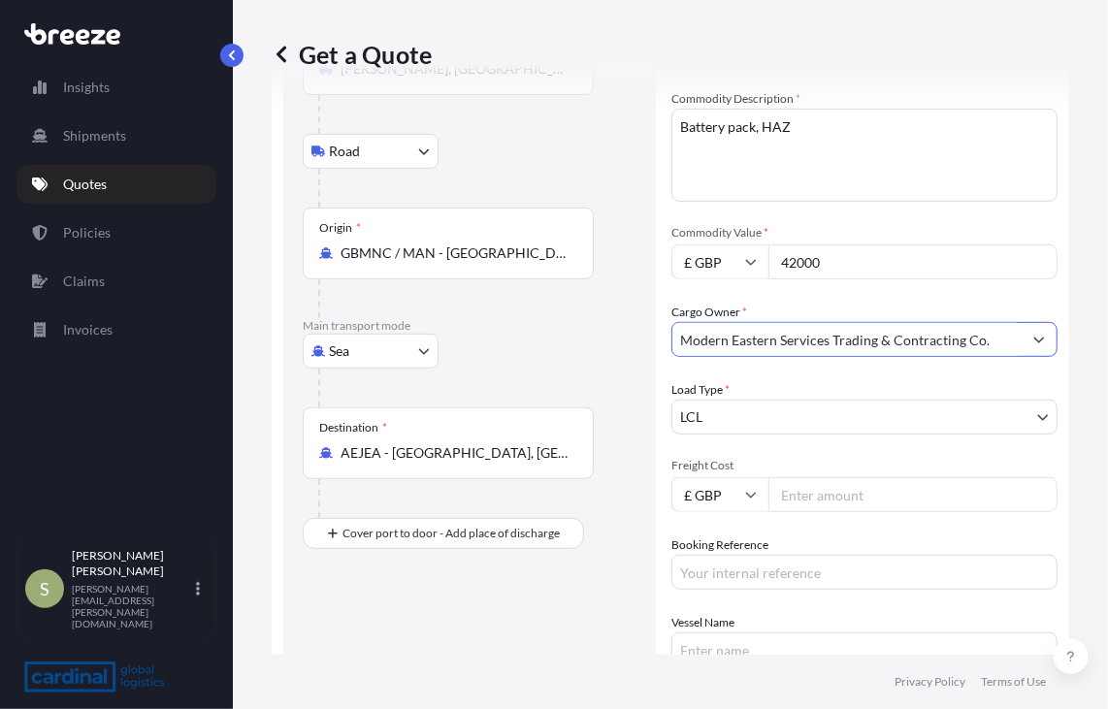
type input "Modern Eastern Services Trading & Contracting Co."
click at [792, 264] on input "42000" at bounding box center [912, 261] width 289 height 35
type input "41000"
click at [815, 504] on input "Freight Cost" at bounding box center [912, 494] width 289 height 35
type input "2000"
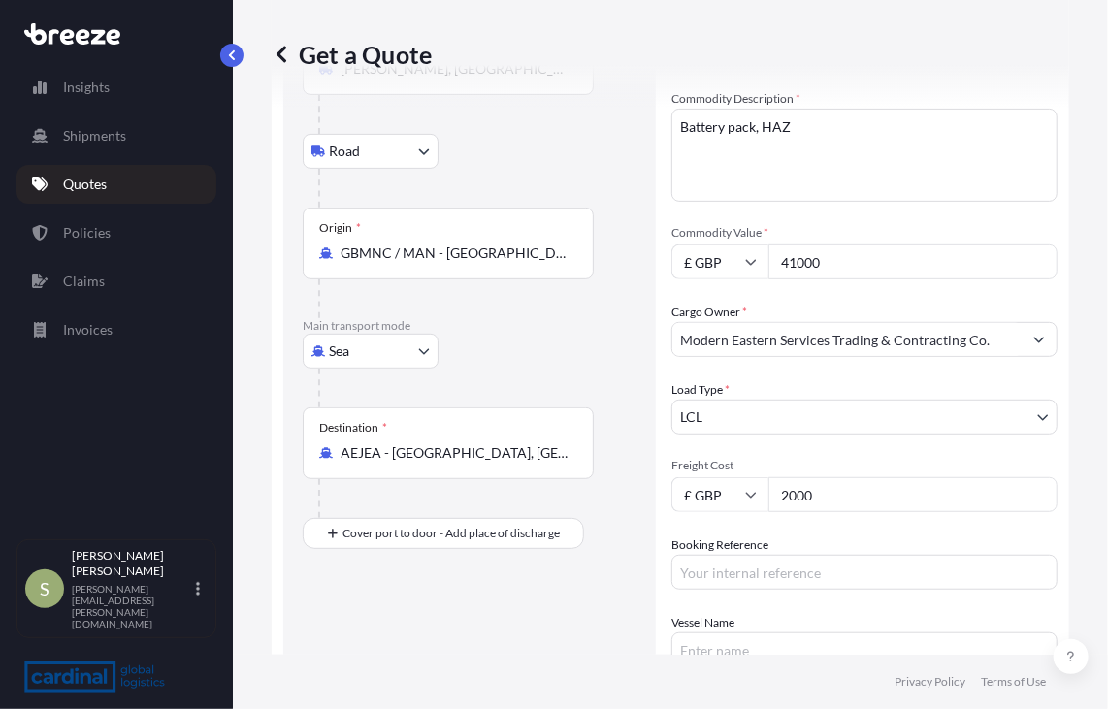
click at [868, 135] on textarea "Battery pack, HAZ" at bounding box center [864, 155] width 386 height 93
paste textarea "PacPlan COW/MPW battery Pack with Charging Kits HS Code: 850760009999 COO: [GEO…"
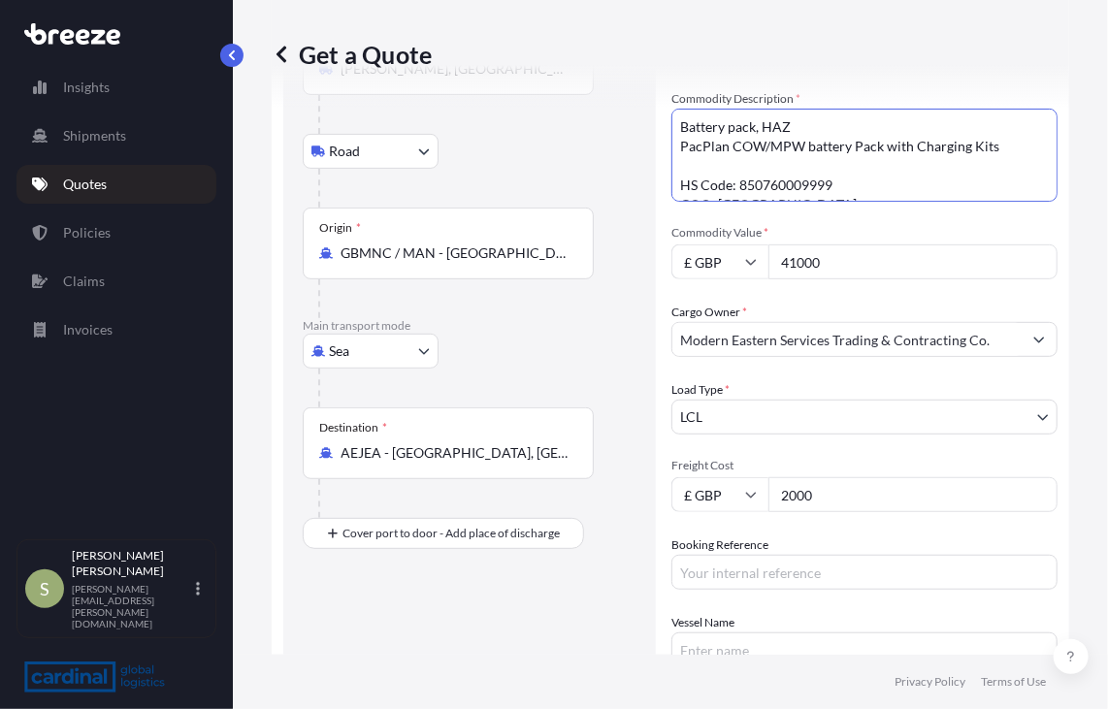
scroll to position [31, 0]
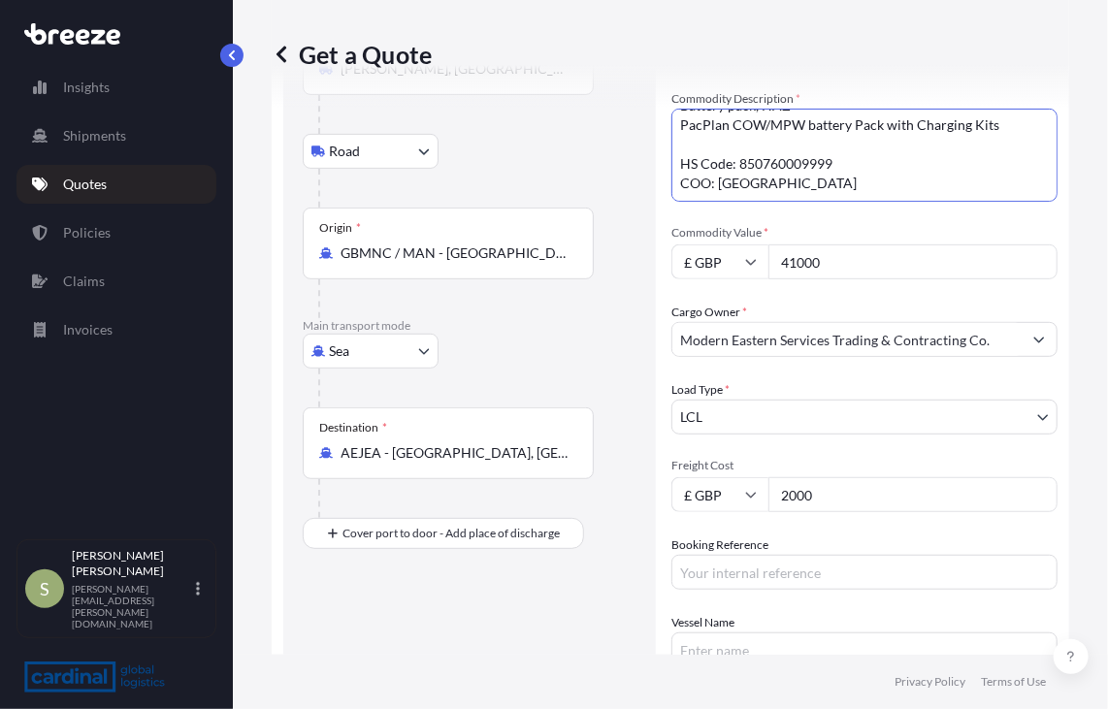
click at [825, 143] on textarea "Battery pack, HAZ PacPlan COW/MPW battery Pack with Charging Kits HS Code: 8507…" at bounding box center [864, 155] width 386 height 93
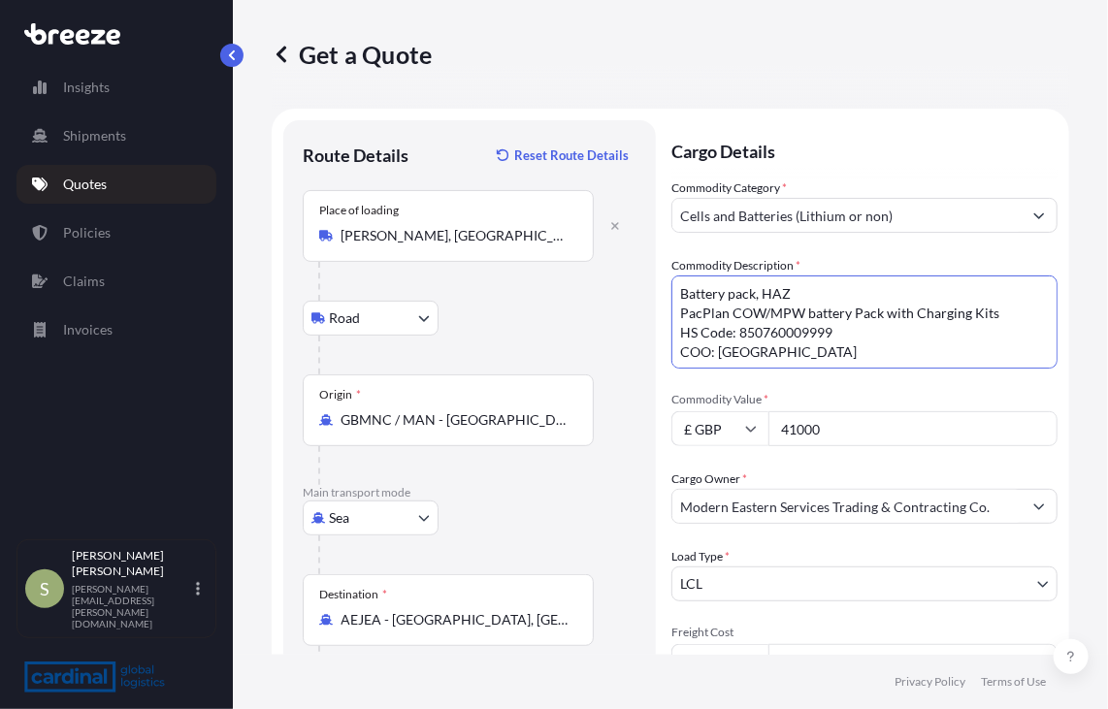
scroll to position [20, 0]
drag, startPoint x: 763, startPoint y: 181, endPoint x: 862, endPoint y: 419, distance: 257.8
click at [862, 419] on div "Commodity Category * Cells and Batteries (Lithium or non) Commodity Description…" at bounding box center [864, 507] width 386 height 656
type textarea "Battery pack, HAZ PacPlan COW/MPW battery Pack with Charging Kits HS Code: 8507…"
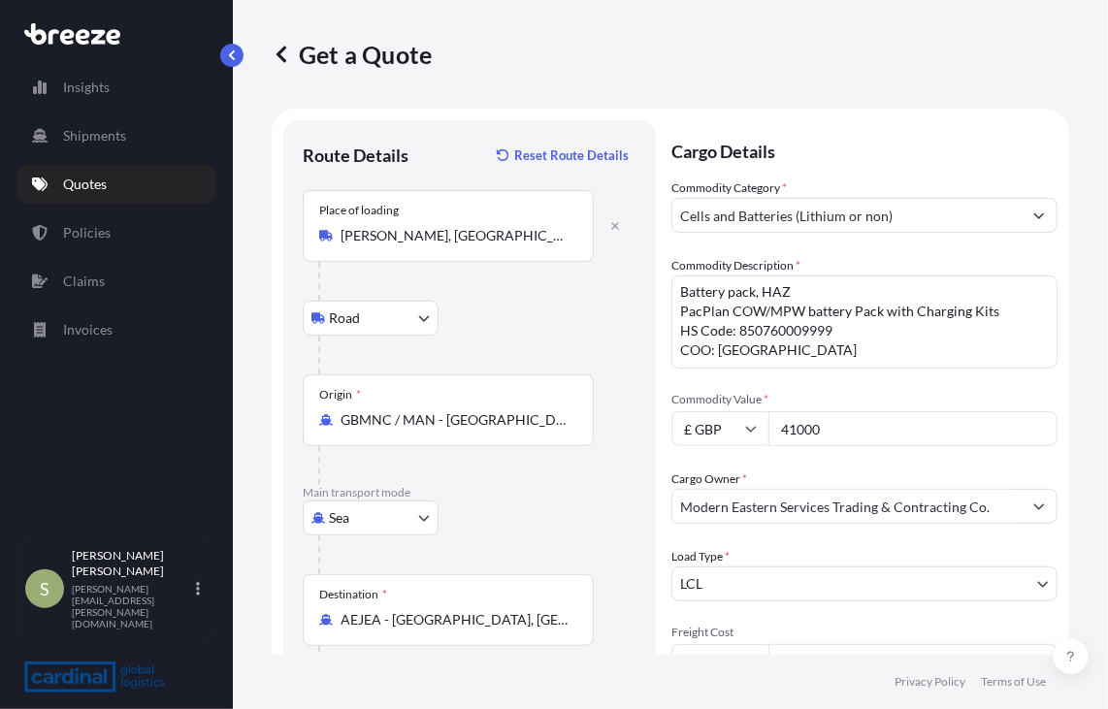
click at [870, 463] on div "Commodity Category * Cells and Batteries (Lithium or non) Commodity Description…" at bounding box center [864, 507] width 386 height 656
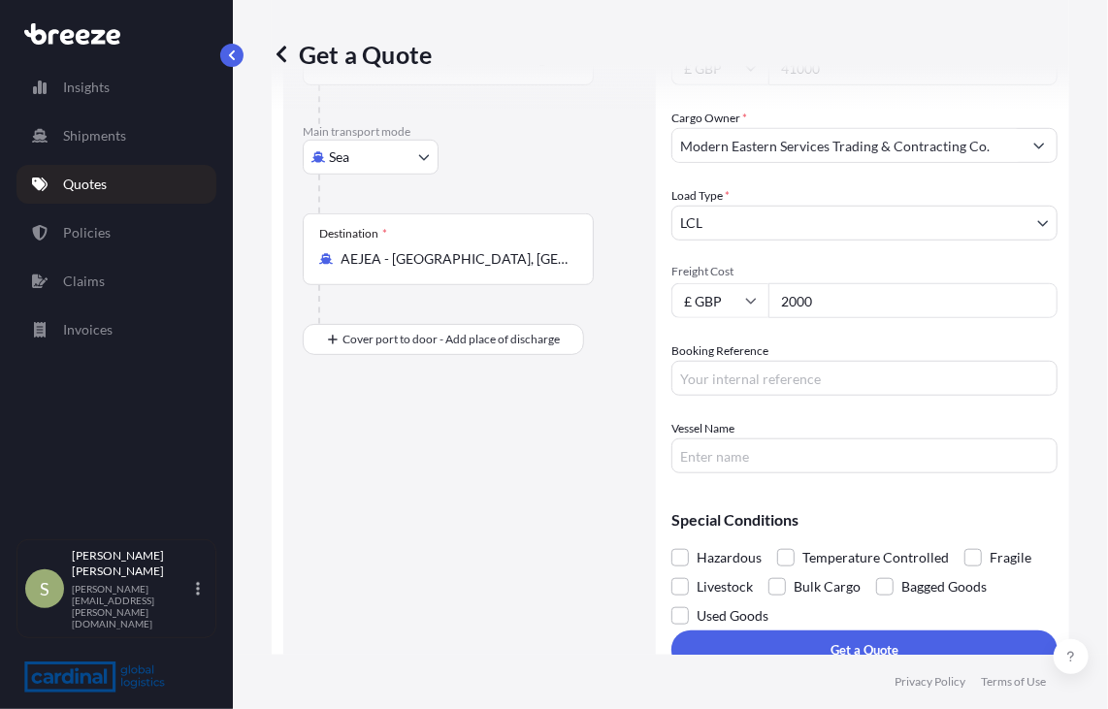
scroll to position [387, 0]
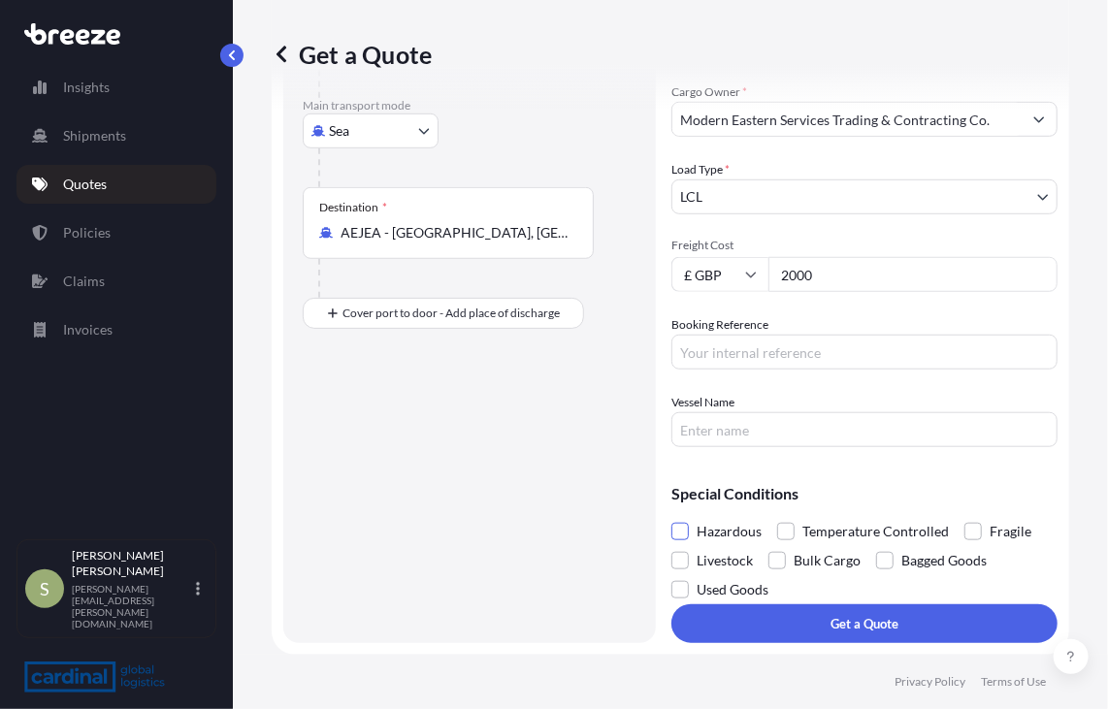
click at [679, 527] on span at bounding box center [679, 531] width 17 height 17
click at [671, 517] on input "Hazardous" at bounding box center [671, 517] width 0 height 0
click at [802, 352] on input "Booking Reference" at bounding box center [864, 352] width 386 height 35
paste input "99ENQAD0310"
type input "99ENQAD0310"
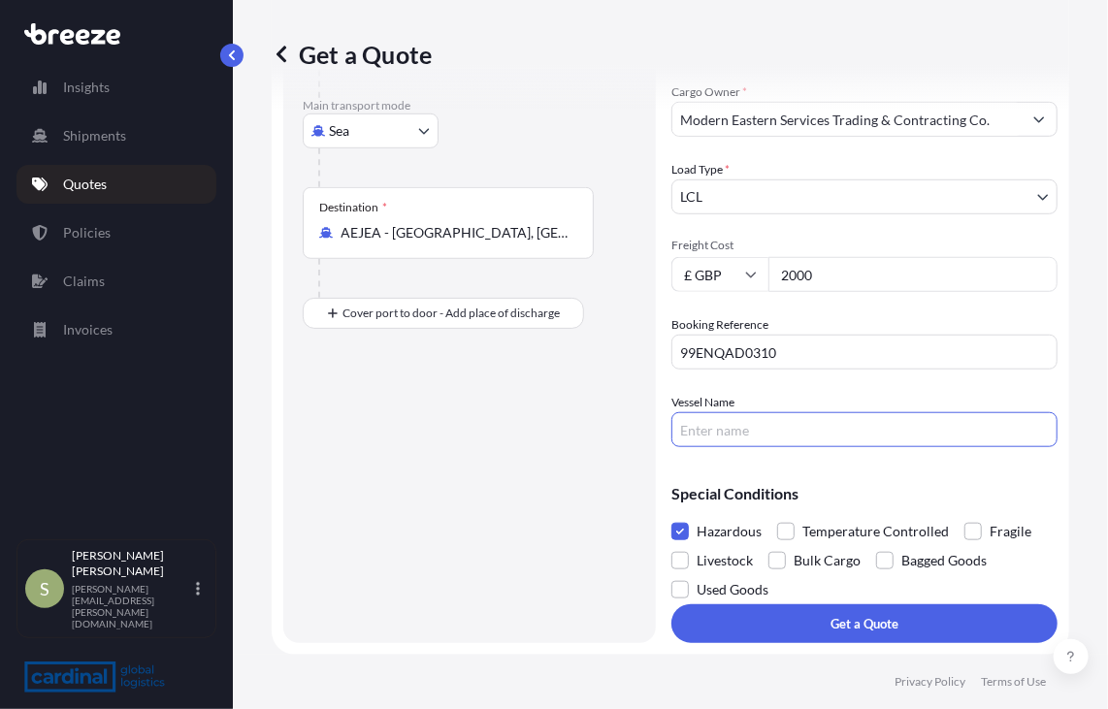
click at [776, 426] on input "Vessel Name" at bounding box center [864, 429] width 386 height 35
type input "unknown"
click at [521, 437] on div "Route Details Reset Route Details Place of loading [PERSON_NAME], UK Road Road …" at bounding box center [470, 188] width 334 height 871
click at [834, 275] on input "2000" at bounding box center [912, 274] width 289 height 35
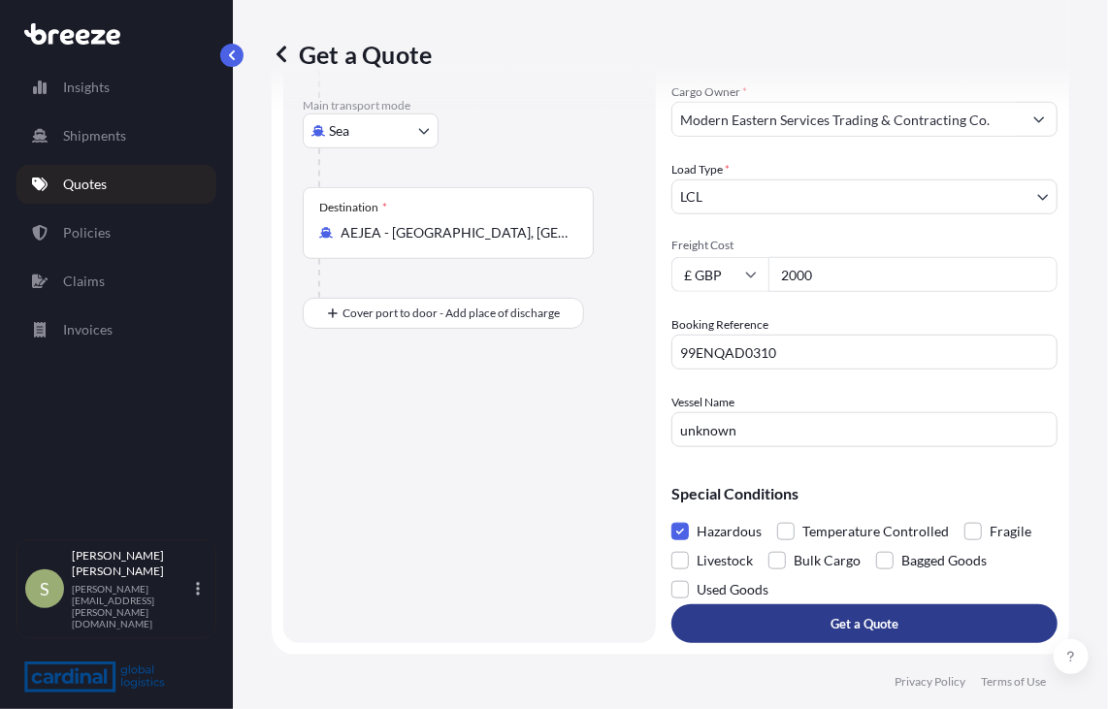
click at [822, 636] on button "Get a Quote" at bounding box center [864, 623] width 386 height 39
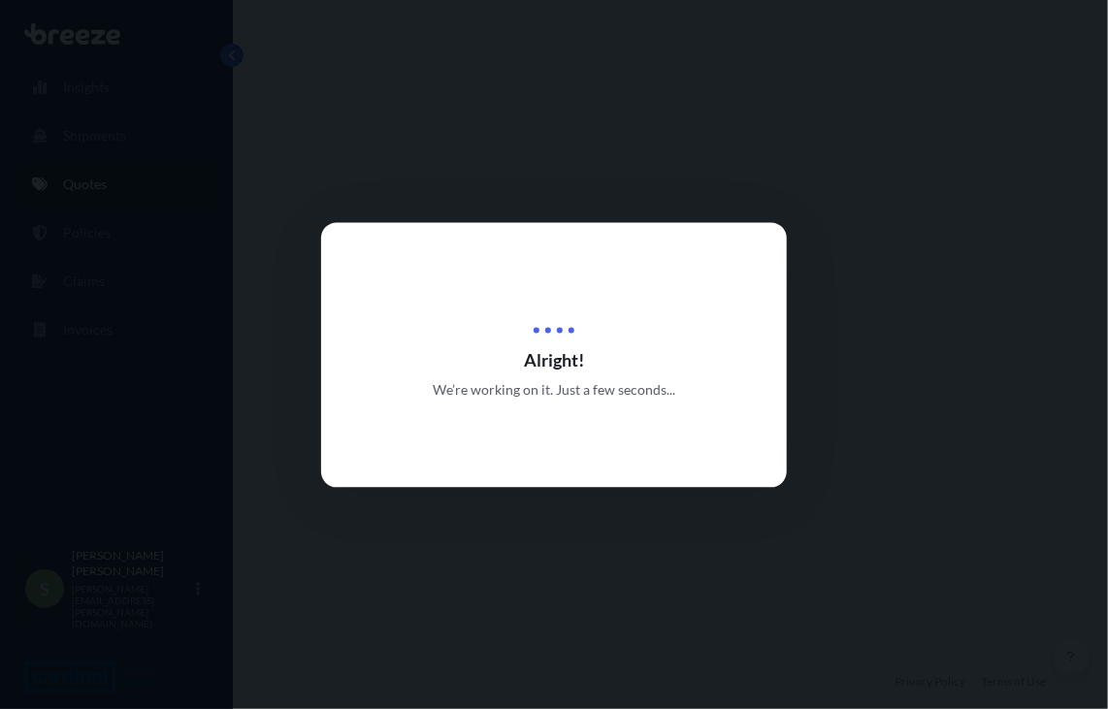
select select "Road"
select select "Sea"
select select "1"
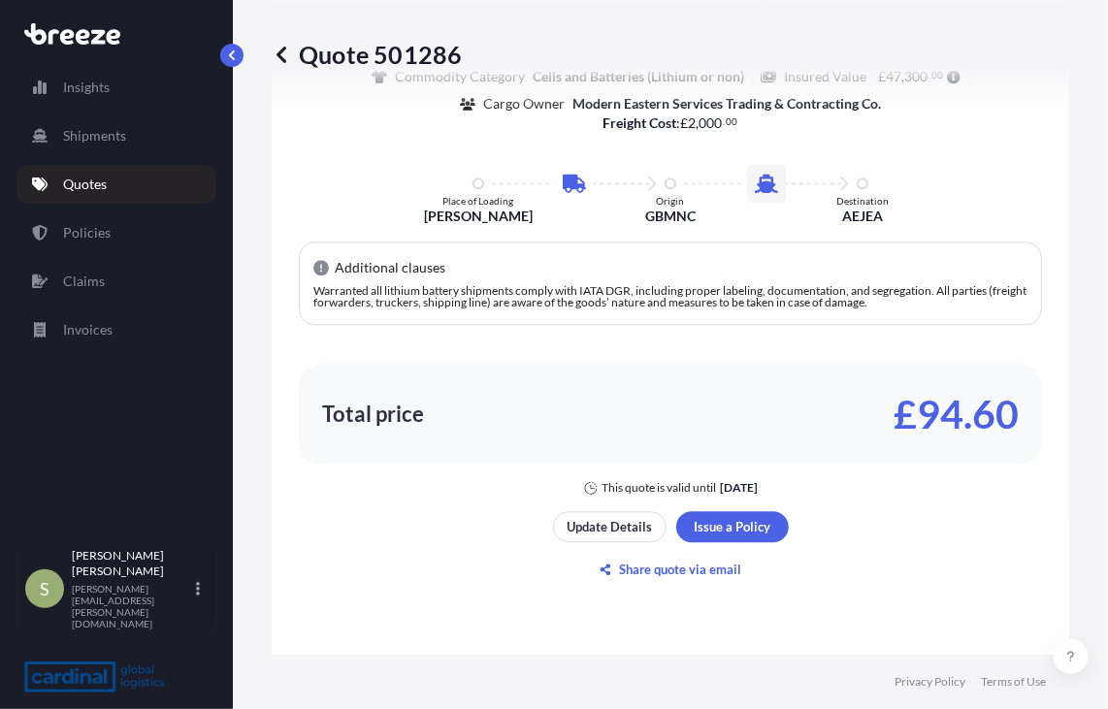
scroll to position [1555, 0]
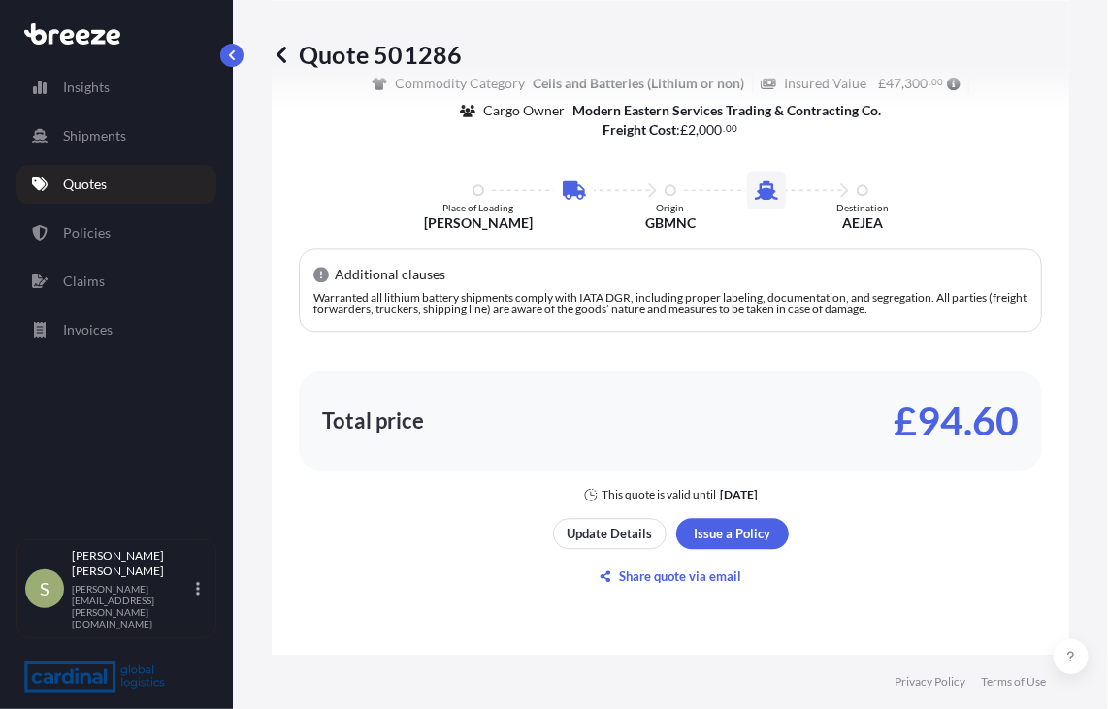
click at [941, 163] on div "Here's your insurance offer Commodity Category Cells and Batteries (Lithium or …" at bounding box center [670, 251] width 743 height 503
